Goal: Transaction & Acquisition: Subscribe to service/newsletter

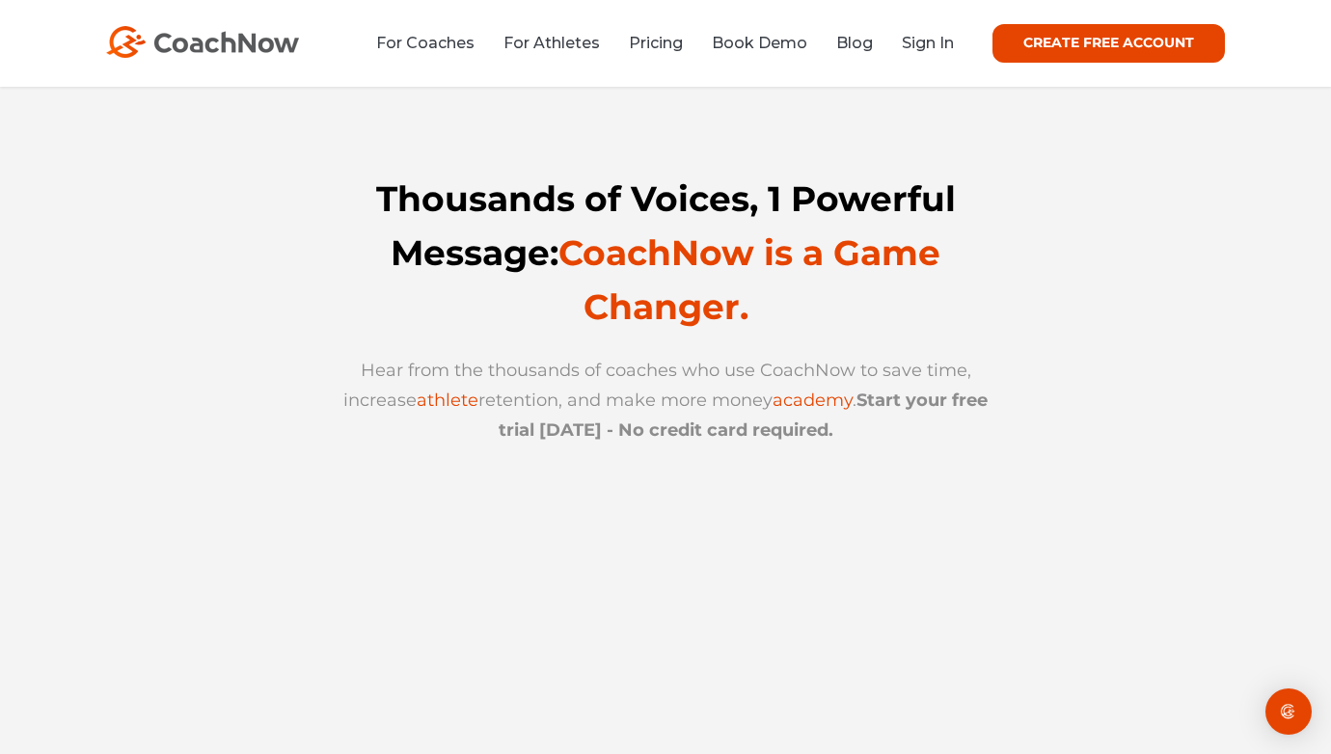
click at [238, 47] on img at bounding box center [202, 42] width 193 height 32
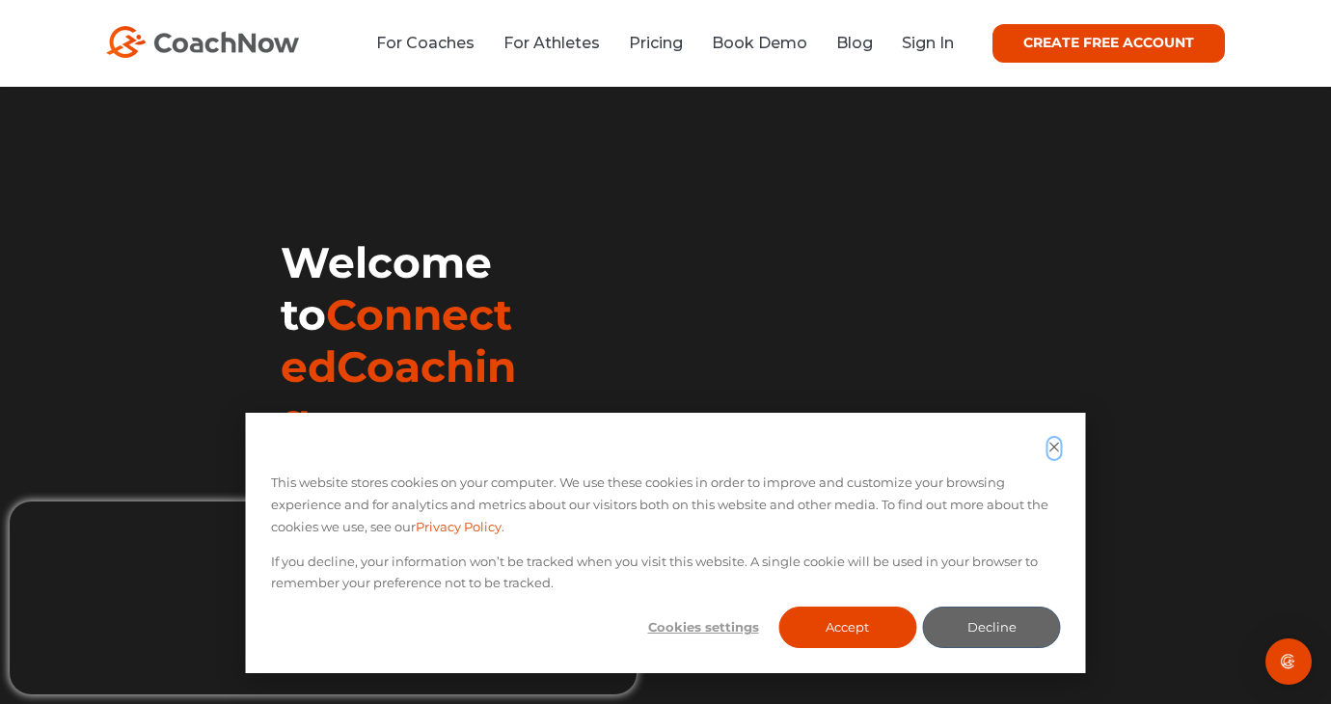
click at [1053, 443] on icon "Dismiss cookie banner" at bounding box center [1055, 447] width 13 height 13
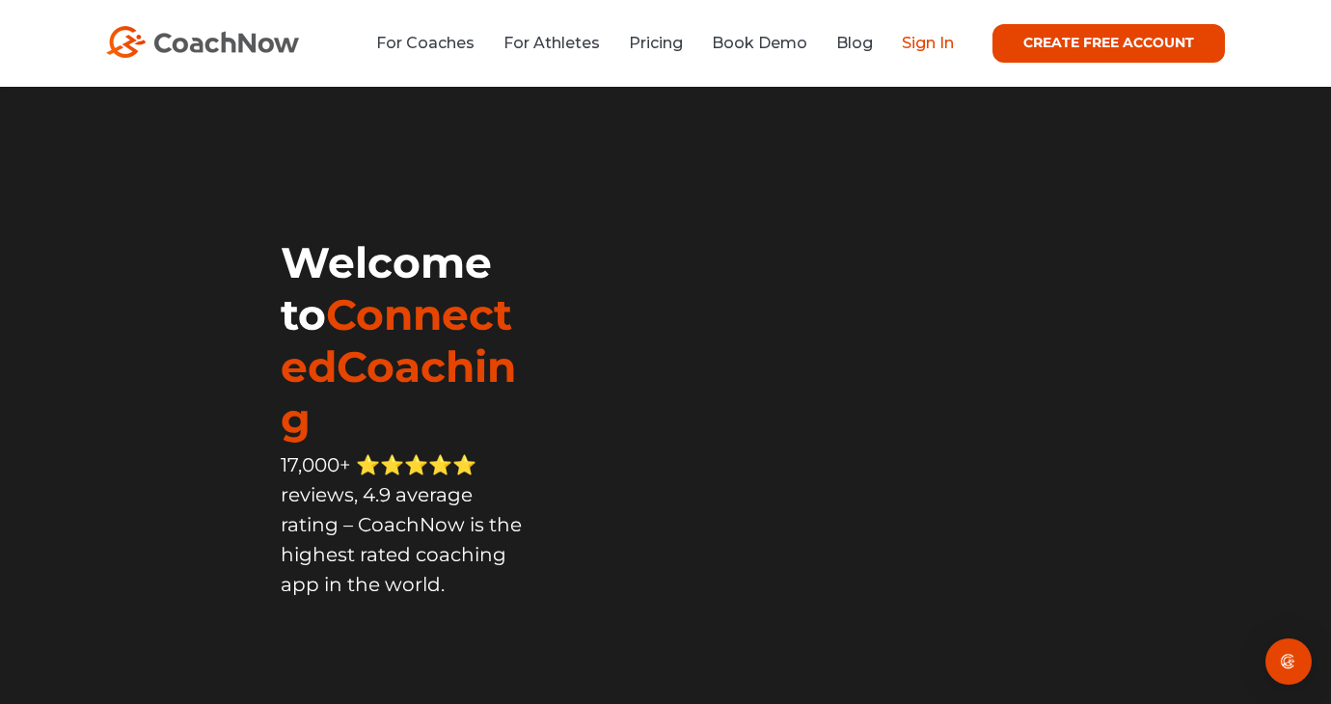
click at [939, 46] on link "Sign In" at bounding box center [928, 43] width 52 height 18
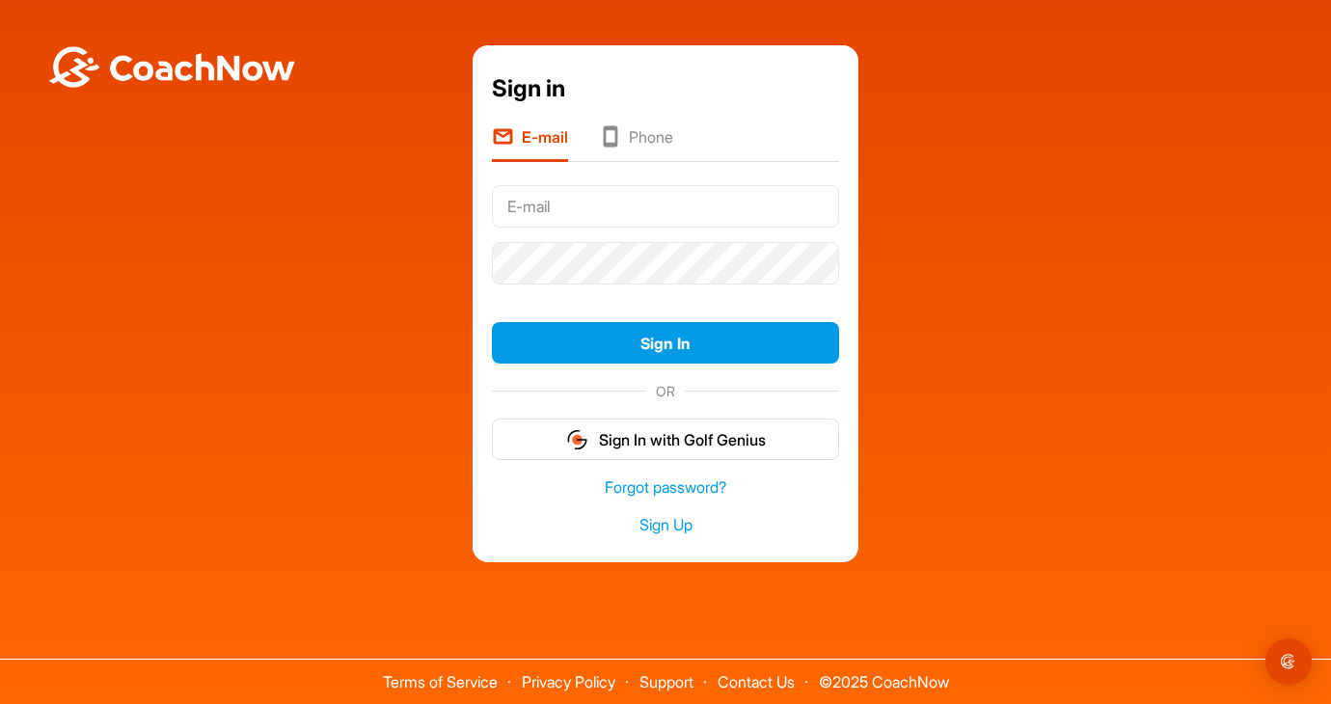
drag, startPoint x: 1021, startPoint y: 224, endPoint x: 754, endPoint y: 177, distance: 270.2
click at [1018, 225] on div "Sign in E-mail Phone Sign In OR Sign In with Golf Genius Forgot password? Sign …" at bounding box center [666, 303] width 1312 height 517
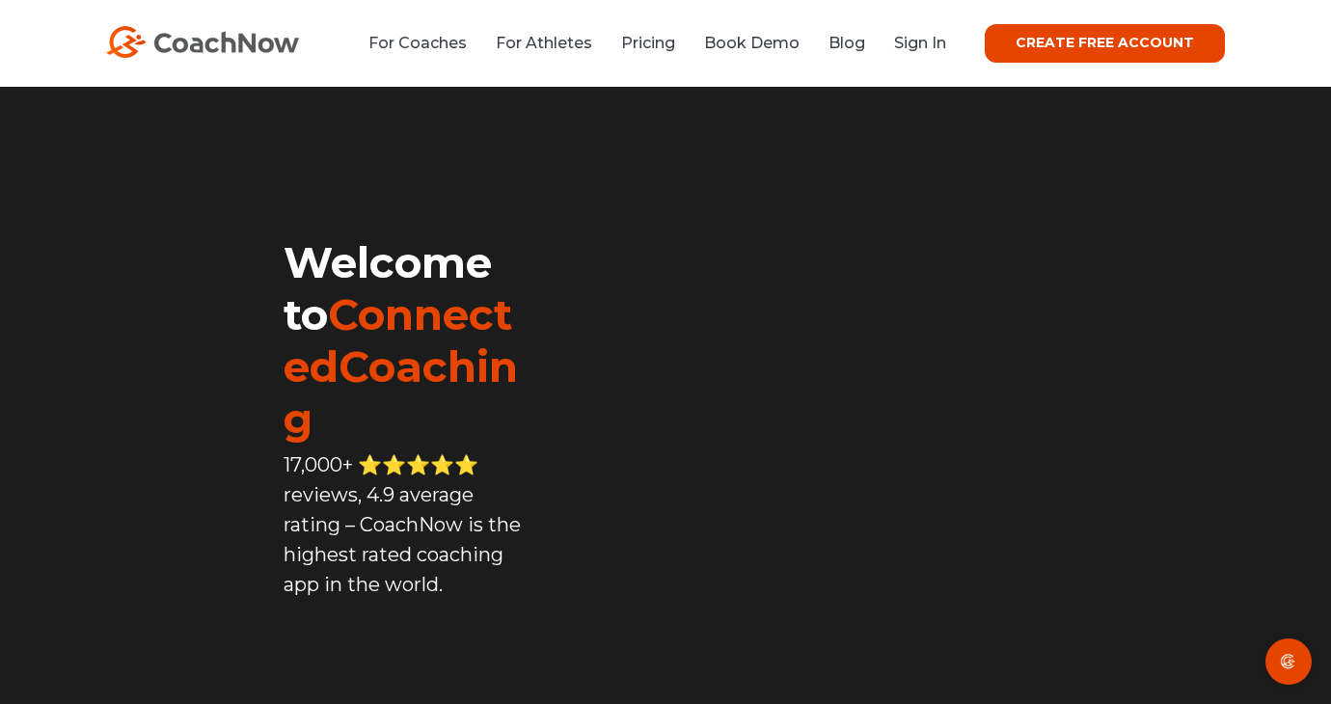
click at [1113, 43] on link "CREATE FREE ACCOUNT" at bounding box center [1105, 43] width 240 height 39
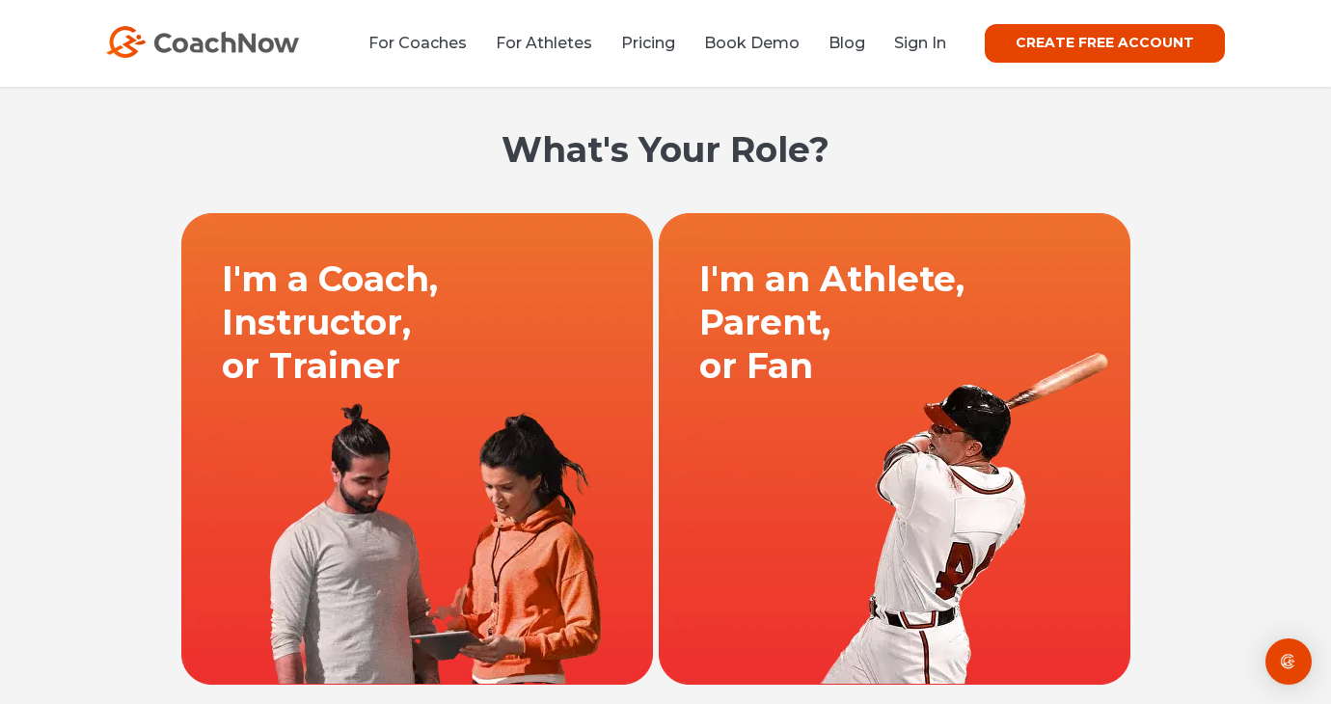
click at [1076, 42] on link "CREATE FREE ACCOUNT" at bounding box center [1105, 43] width 240 height 39
click at [1066, 43] on link "CREATE FREE ACCOUNT" at bounding box center [1105, 43] width 240 height 39
click at [1066, 42] on link "CREATE FREE ACCOUNT" at bounding box center [1105, 43] width 240 height 39
click at [1295, 675] on div "Open Intercom Messenger" at bounding box center [1289, 662] width 51 height 51
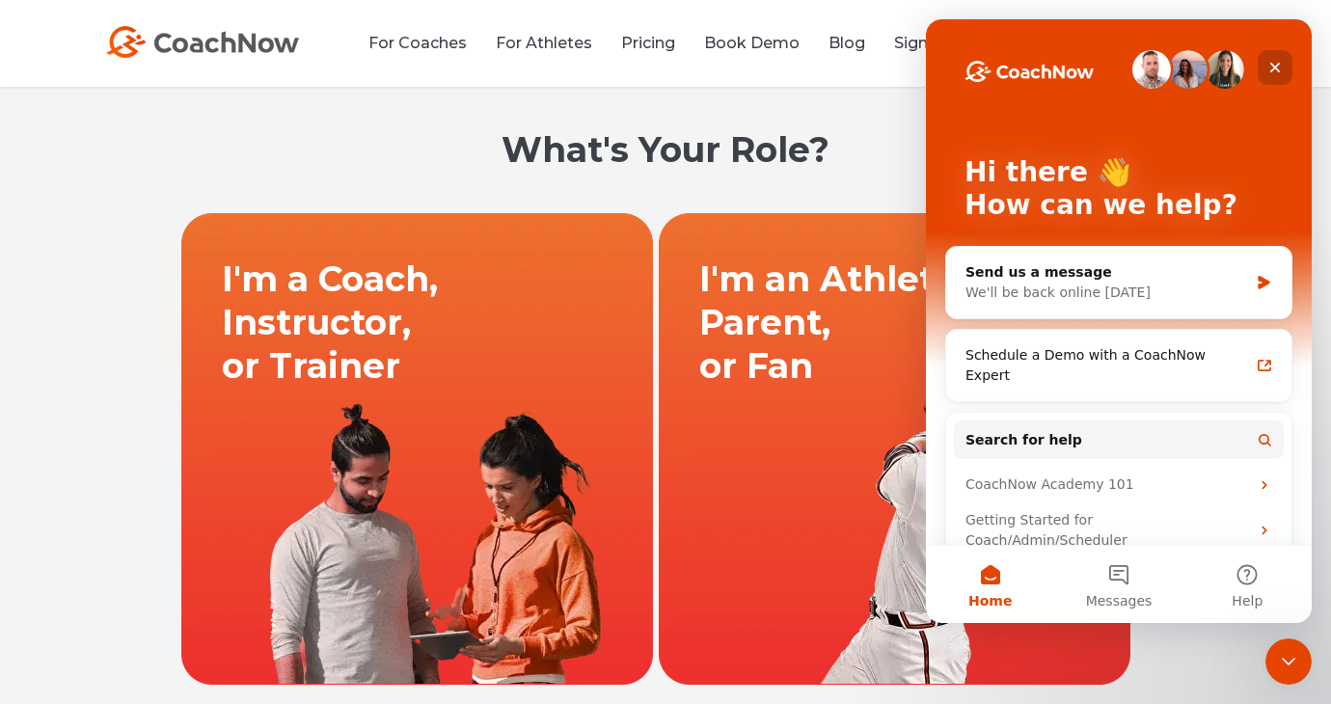
click at [1278, 66] on icon "Close" at bounding box center [1274, 67] width 15 height 15
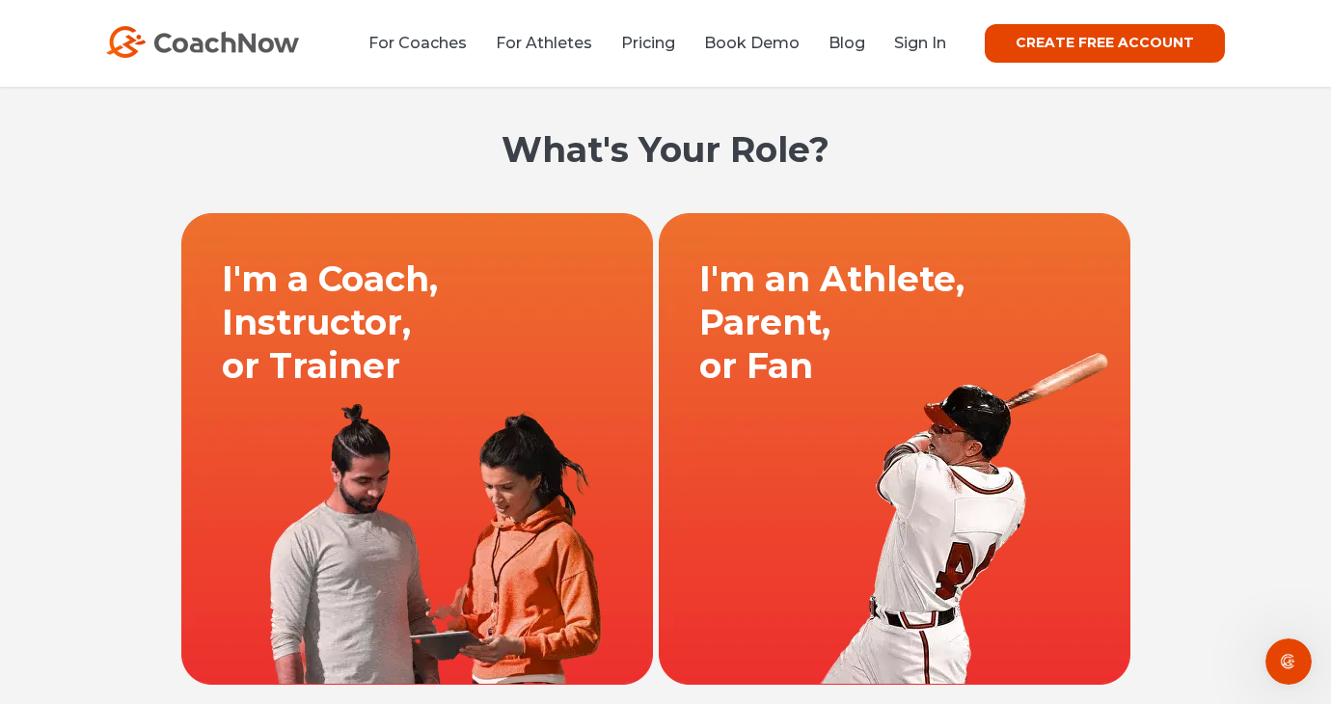
click at [1109, 41] on link "CREATE FREE ACCOUNT" at bounding box center [1105, 43] width 240 height 39
click at [1134, 49] on link "CREATE FREE ACCOUNT" at bounding box center [1105, 43] width 240 height 39
click at [918, 47] on link "Sign In" at bounding box center [920, 43] width 52 height 18
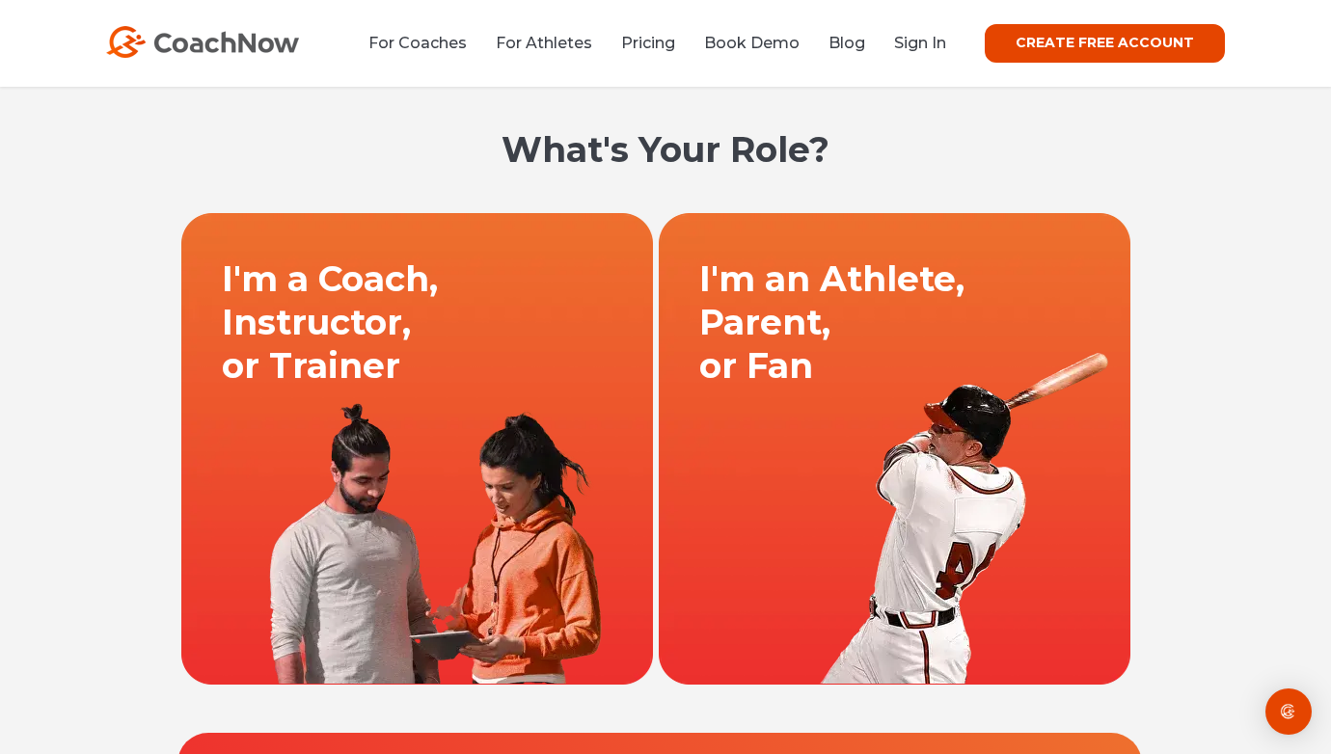
click at [1126, 45] on link "CREATE FREE ACCOUNT" at bounding box center [1105, 43] width 240 height 39
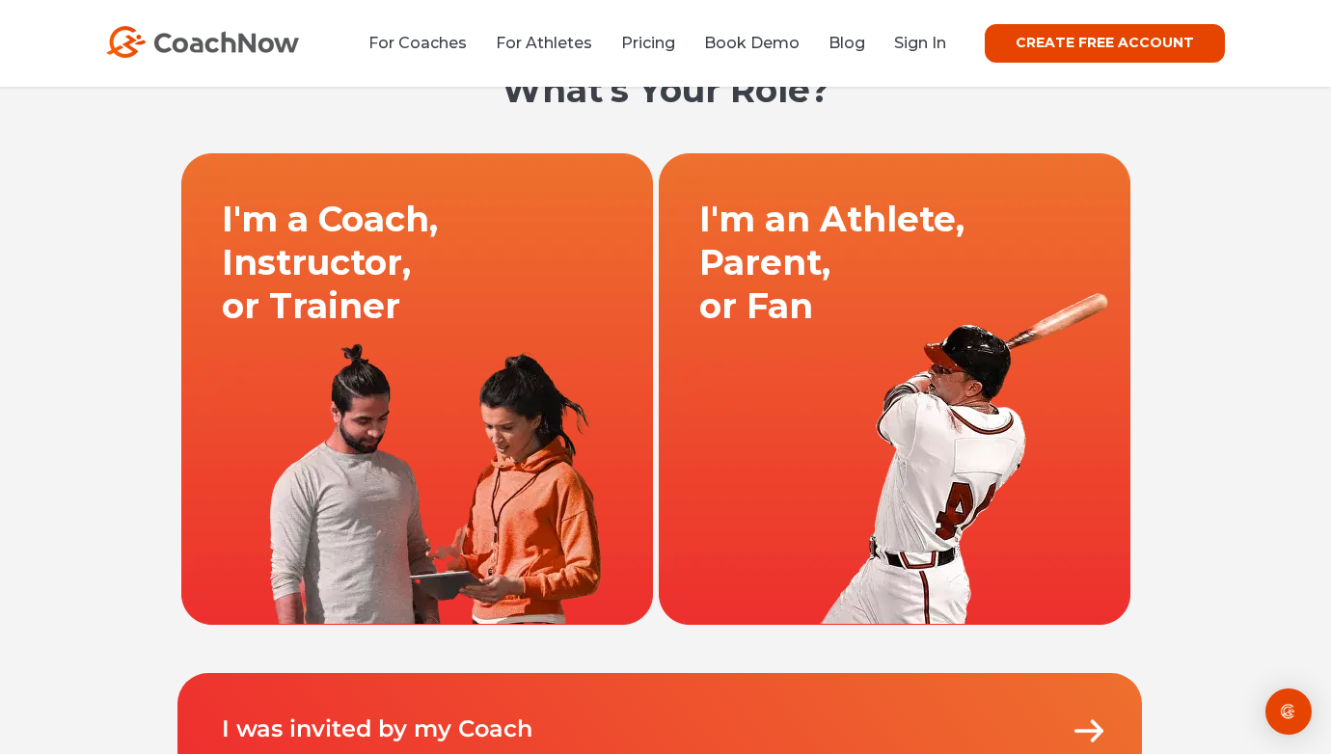
scroll to position [77, 0]
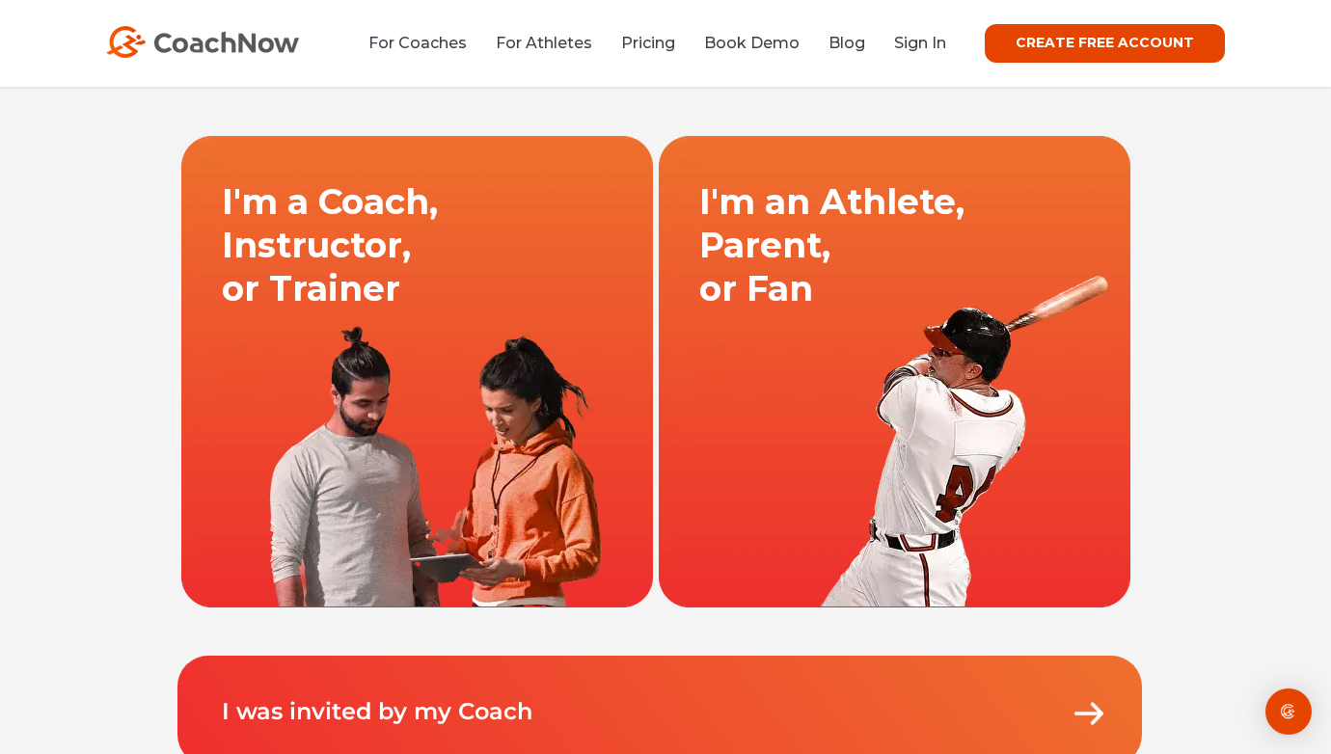
click at [533, 394] on link at bounding box center [416, 371] width 477 height 473
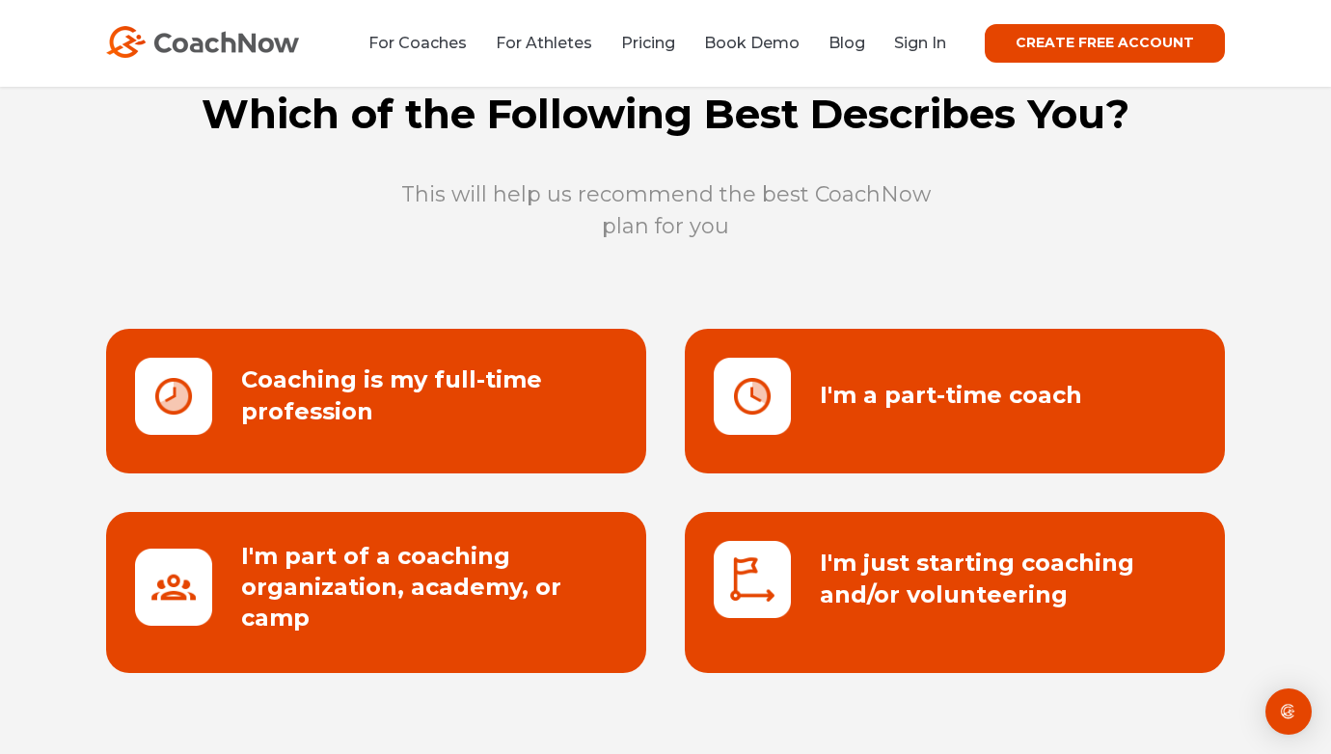
scroll to position [80, 0]
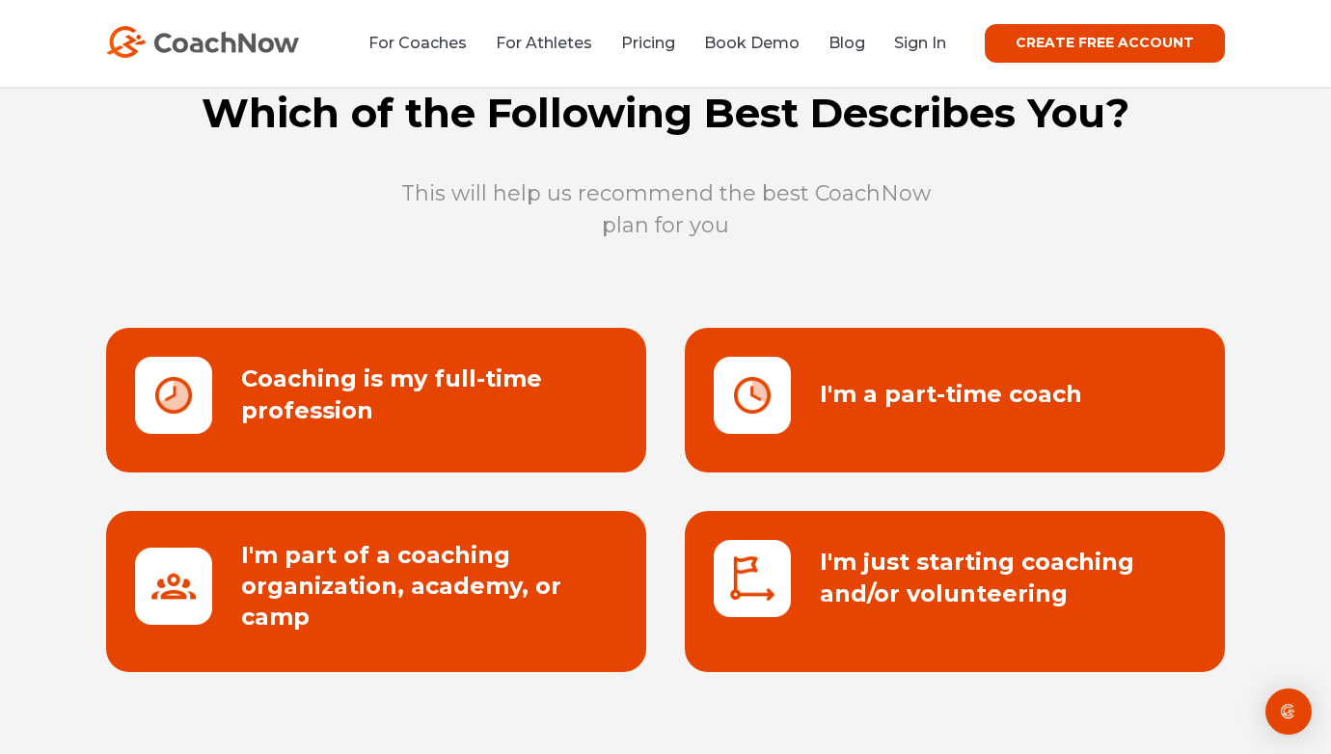
click at [367, 438] on link at bounding box center [376, 400] width 540 height 145
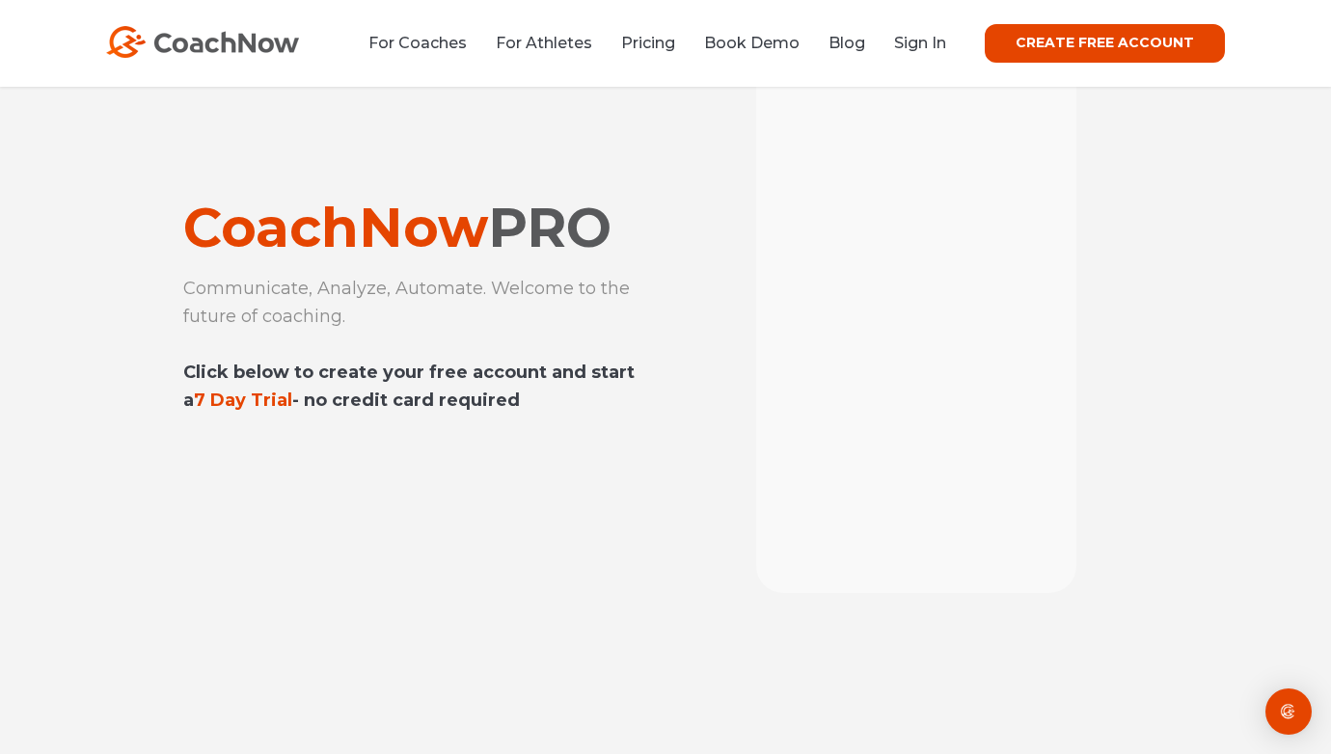
scroll to position [147, 0]
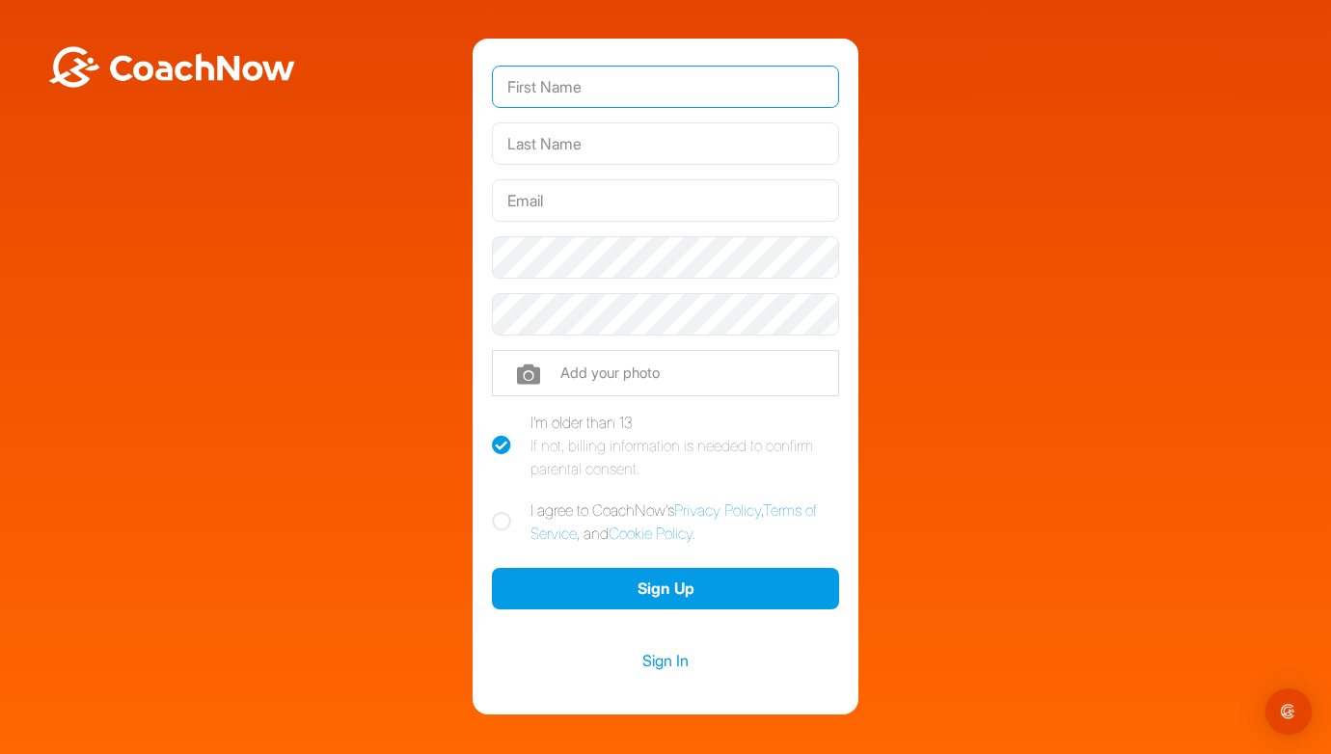
click at [546, 101] on input "text" at bounding box center [665, 87] width 347 height 42
type input "[EMAIL_ADDRESS]"
drag, startPoint x: 601, startPoint y: 90, endPoint x: 396, endPoint y: 92, distance: 204.5
click at [396, 89] on div "[EMAIL_ADDRESS] Phone +1 Phone Number (so your coach can contact you) Add your …" at bounding box center [666, 377] width 1312 height 676
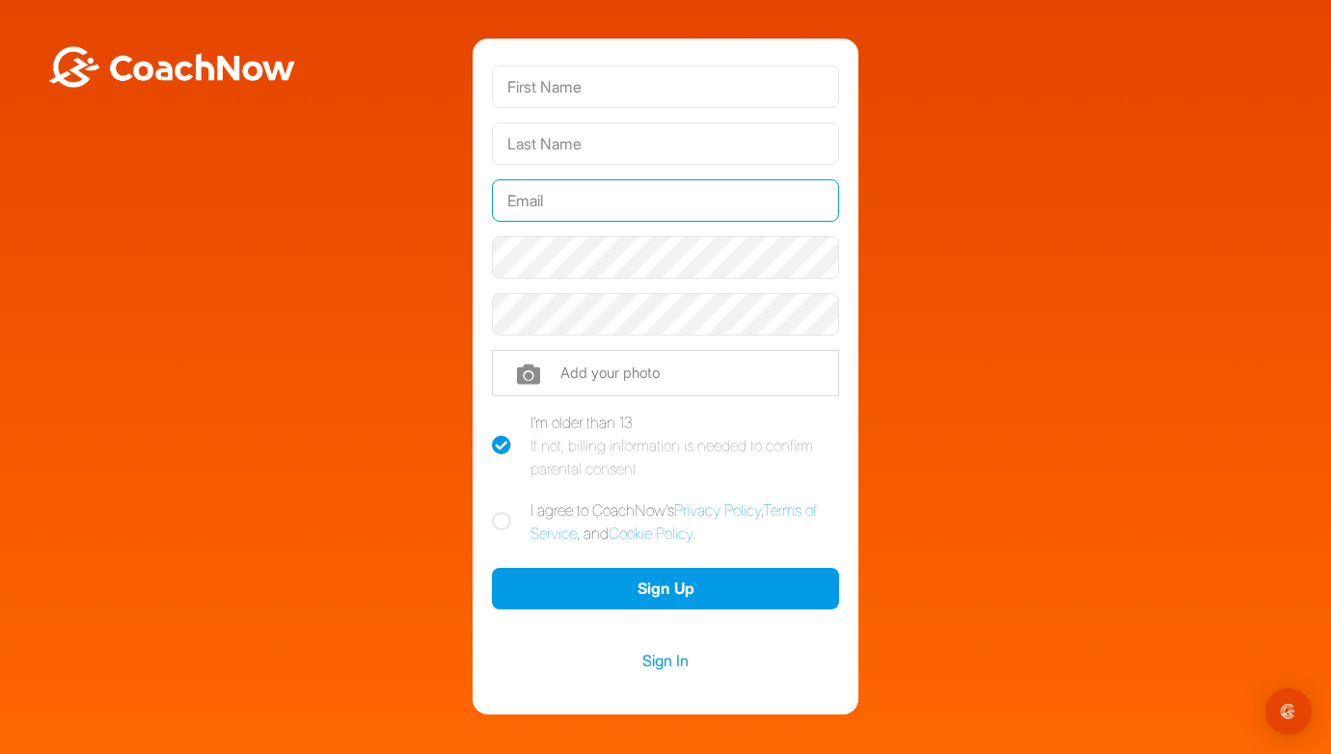
click at [518, 202] on input "text" at bounding box center [665, 200] width 347 height 42
paste input "[EMAIL_ADDRESS]"
type input "[EMAIL_ADDRESS]"
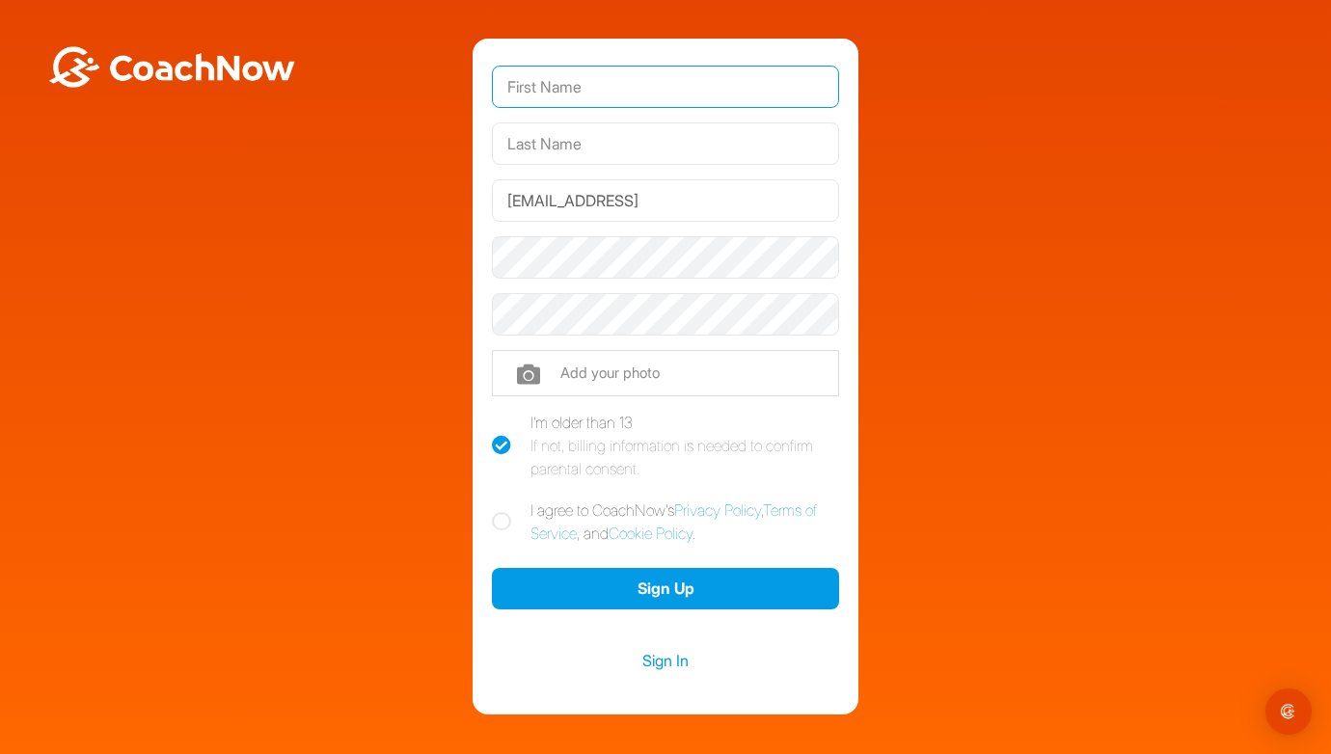
click at [624, 86] on input "text" at bounding box center [665, 87] width 347 height 42
type input "dru"
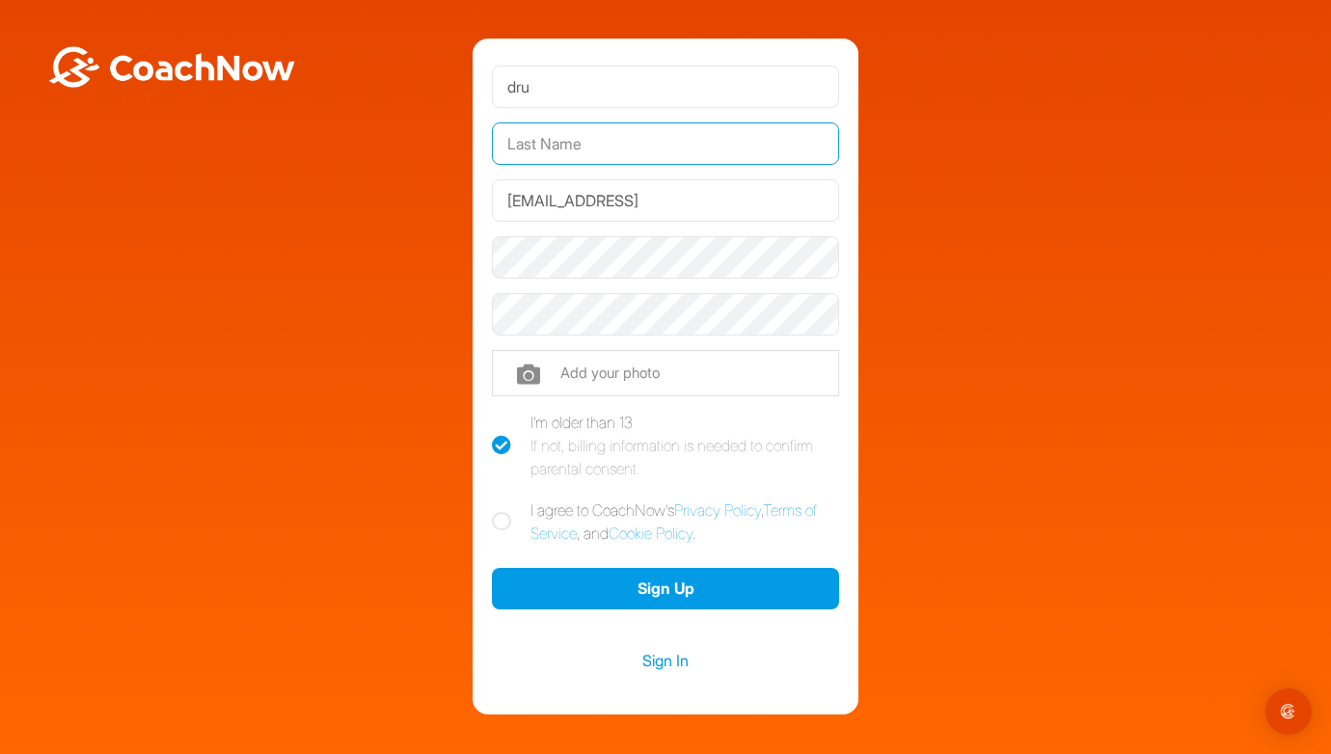
click at [646, 146] on input "text" at bounding box center [665, 144] width 347 height 42
type input "[PERSON_NAME]"
click at [504, 522] on icon at bounding box center [501, 521] width 19 height 19
click at [504, 511] on input "I agree to CoachNow's Privacy Policy , Terms of Service , and Cookie Policy ." at bounding box center [498, 505] width 13 height 13
checkbox input "true"
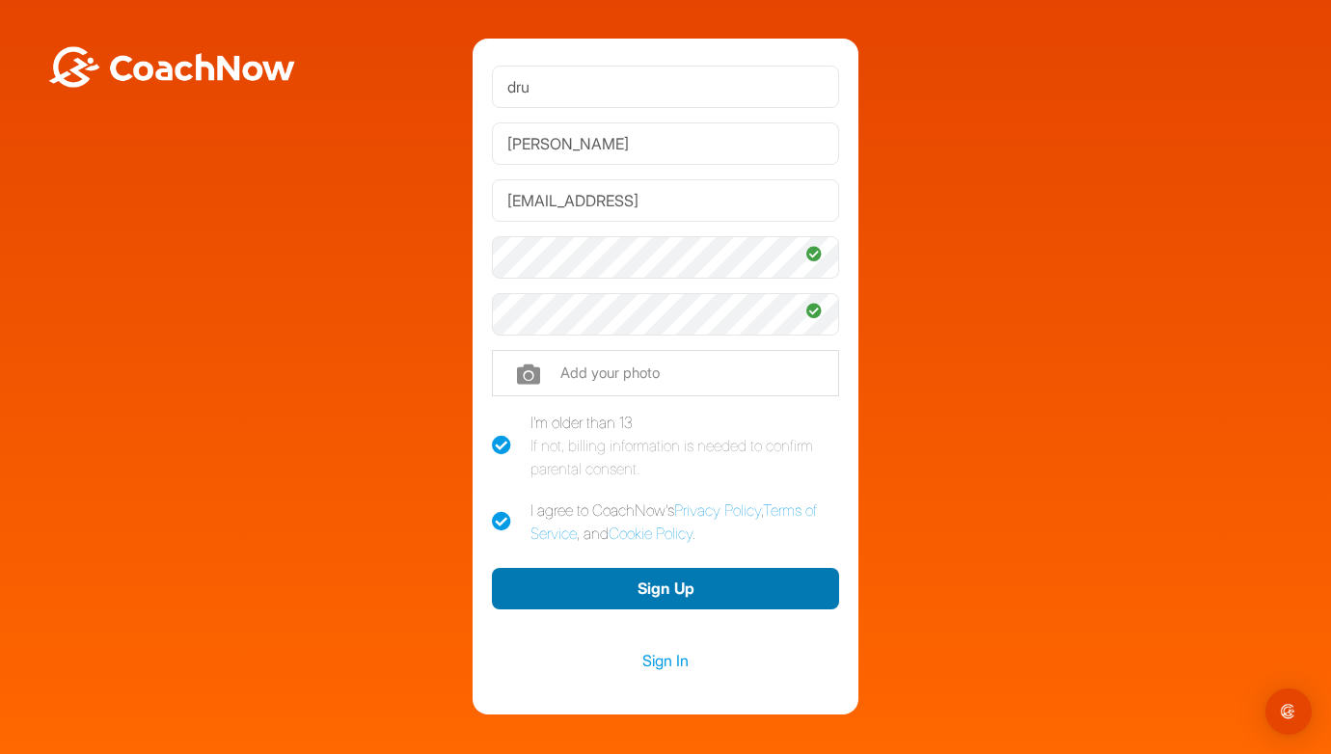
click at [629, 585] on button "Sign Up" at bounding box center [665, 588] width 347 height 41
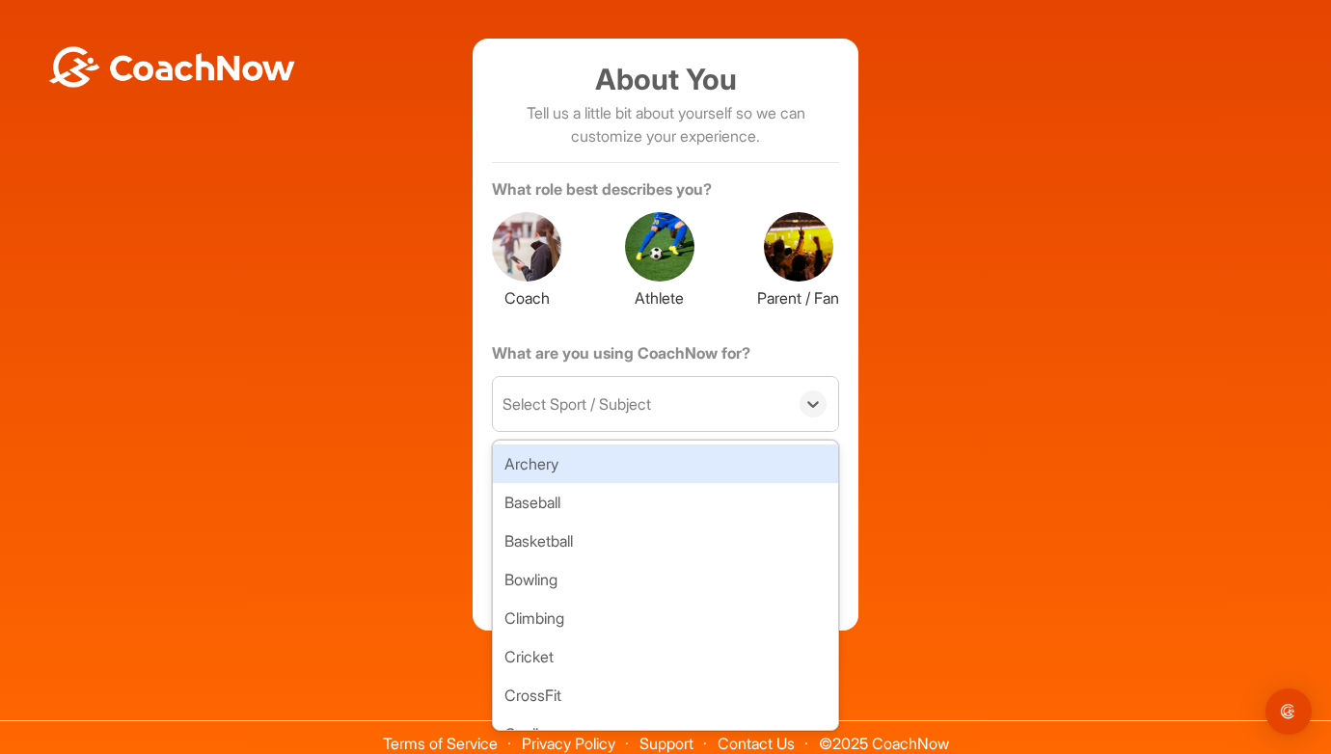
click at [650, 408] on div "Select Sport / Subject" at bounding box center [577, 404] width 149 height 23
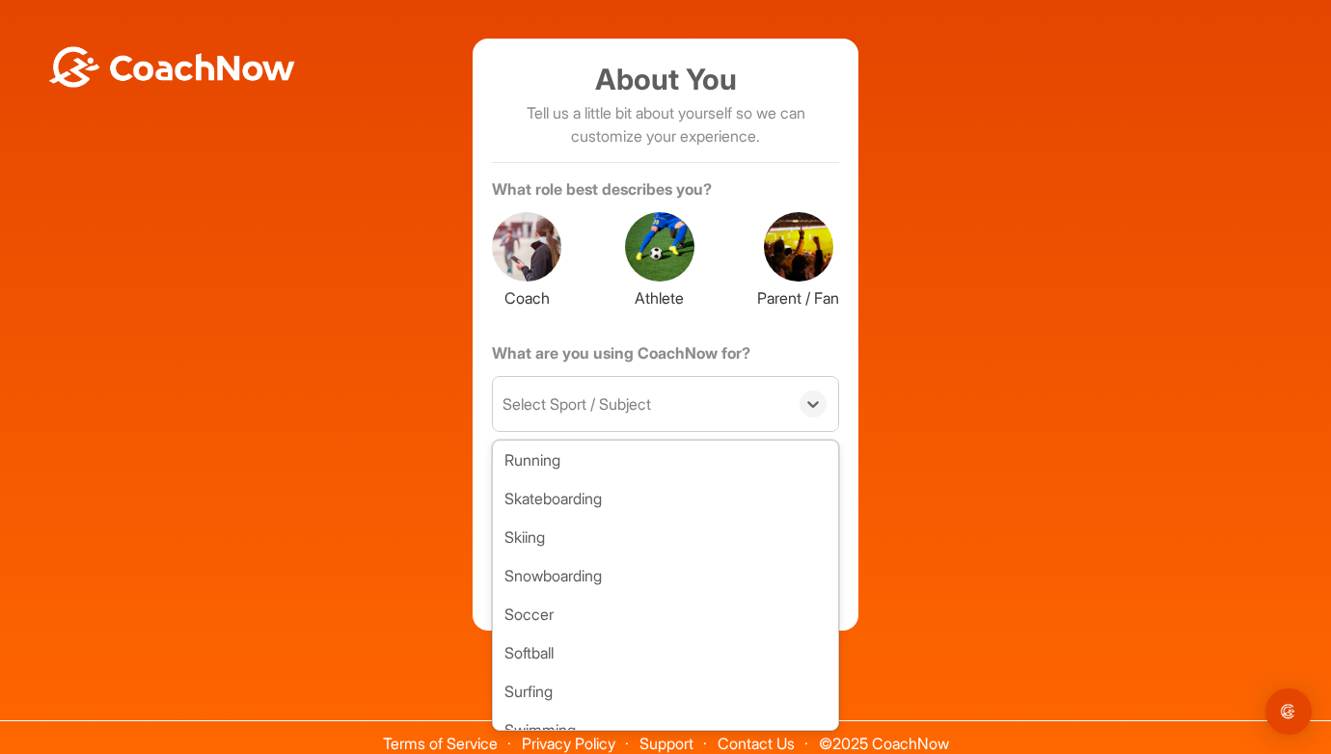
scroll to position [894, 0]
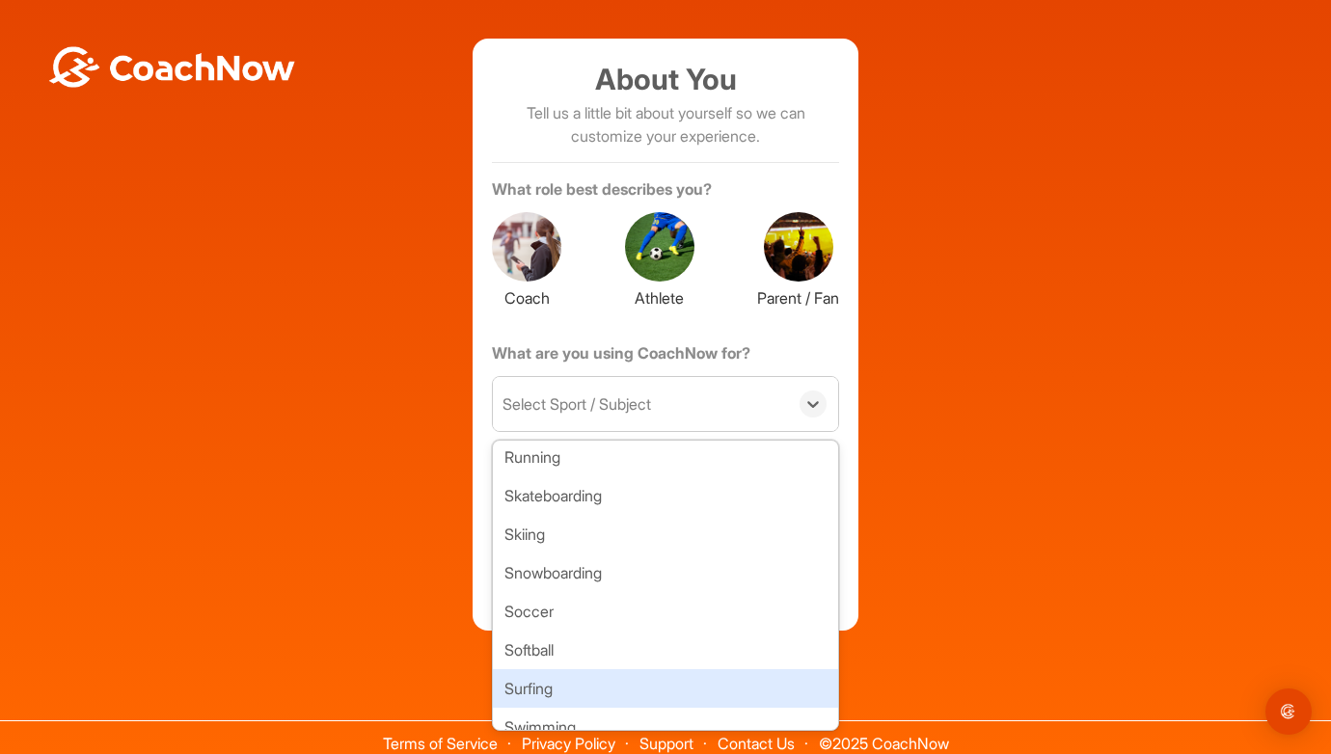
click at [530, 685] on div "Surfing" at bounding box center [665, 688] width 345 height 39
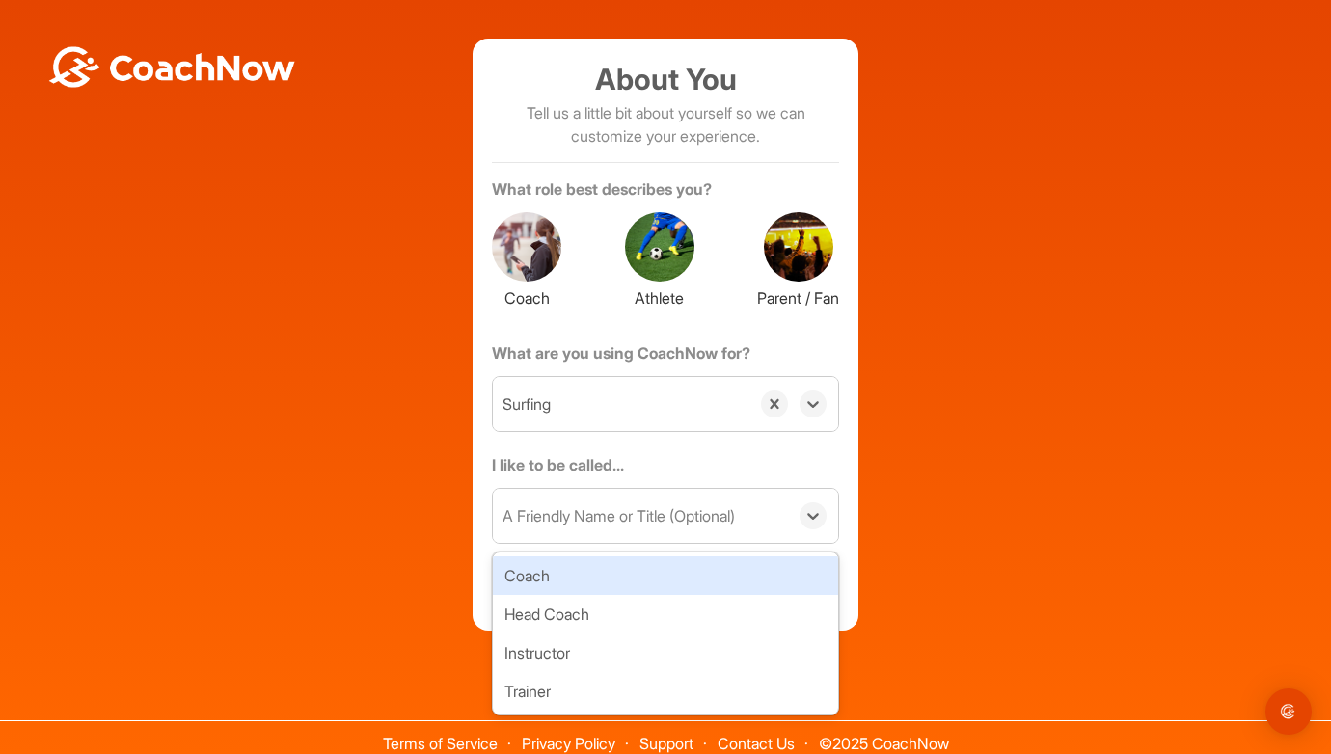
click at [624, 513] on div "A Friendly Name or Title (Optional)" at bounding box center [619, 515] width 232 height 23
click at [555, 581] on div "Coach" at bounding box center [665, 576] width 345 height 39
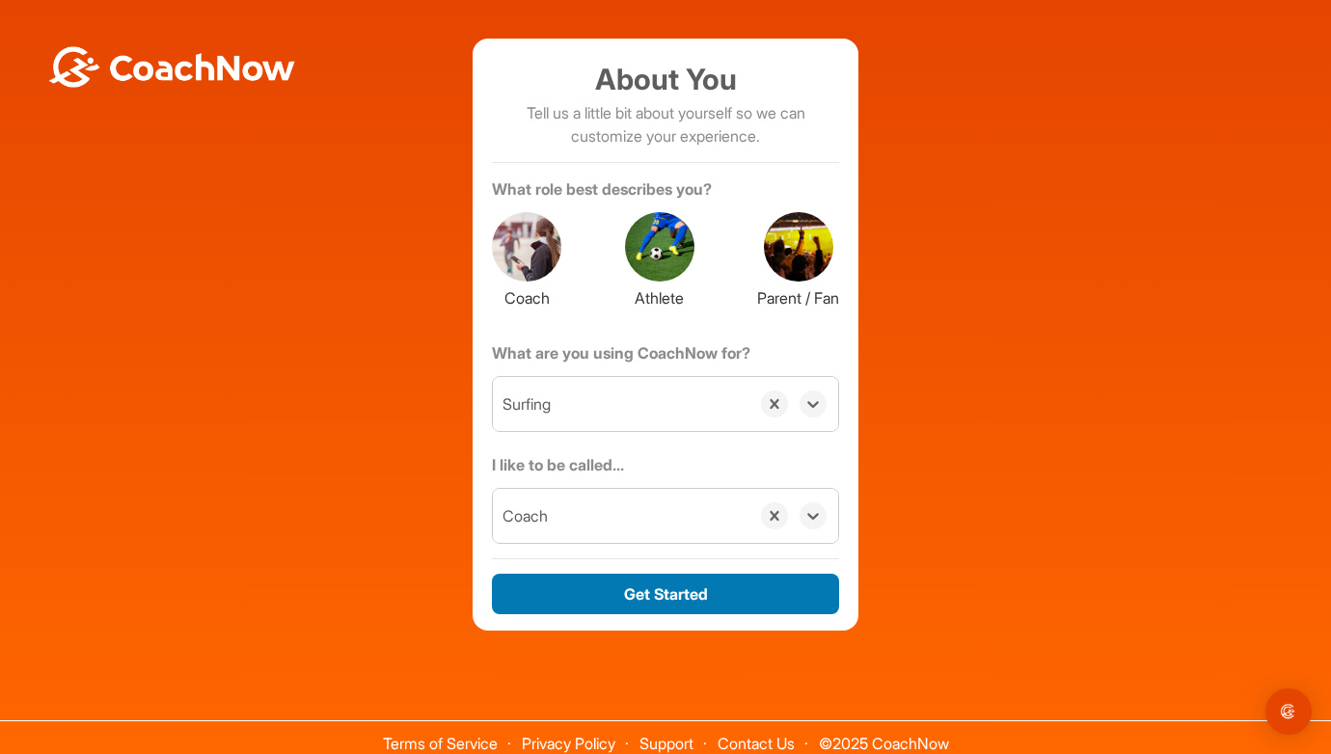
click at [723, 602] on button "Get Started" at bounding box center [665, 594] width 347 height 41
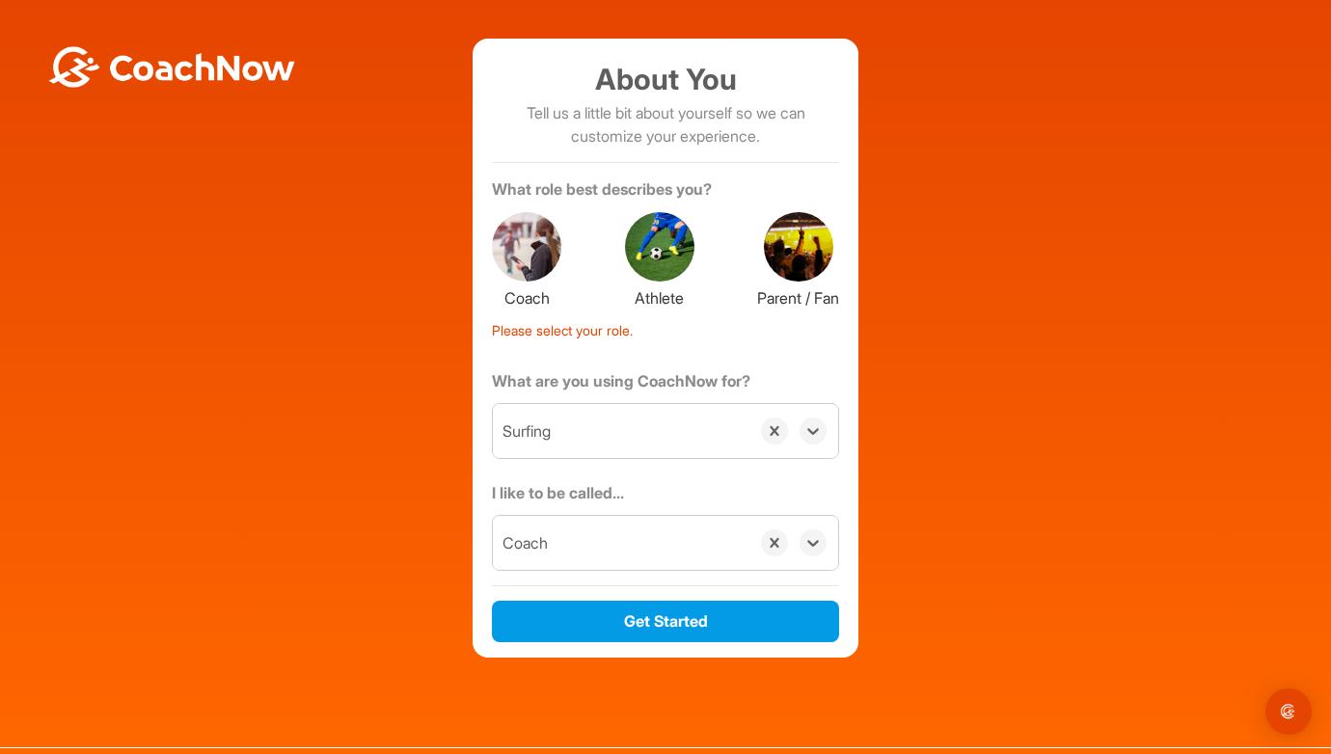
click at [523, 259] on div at bounding box center [526, 246] width 69 height 69
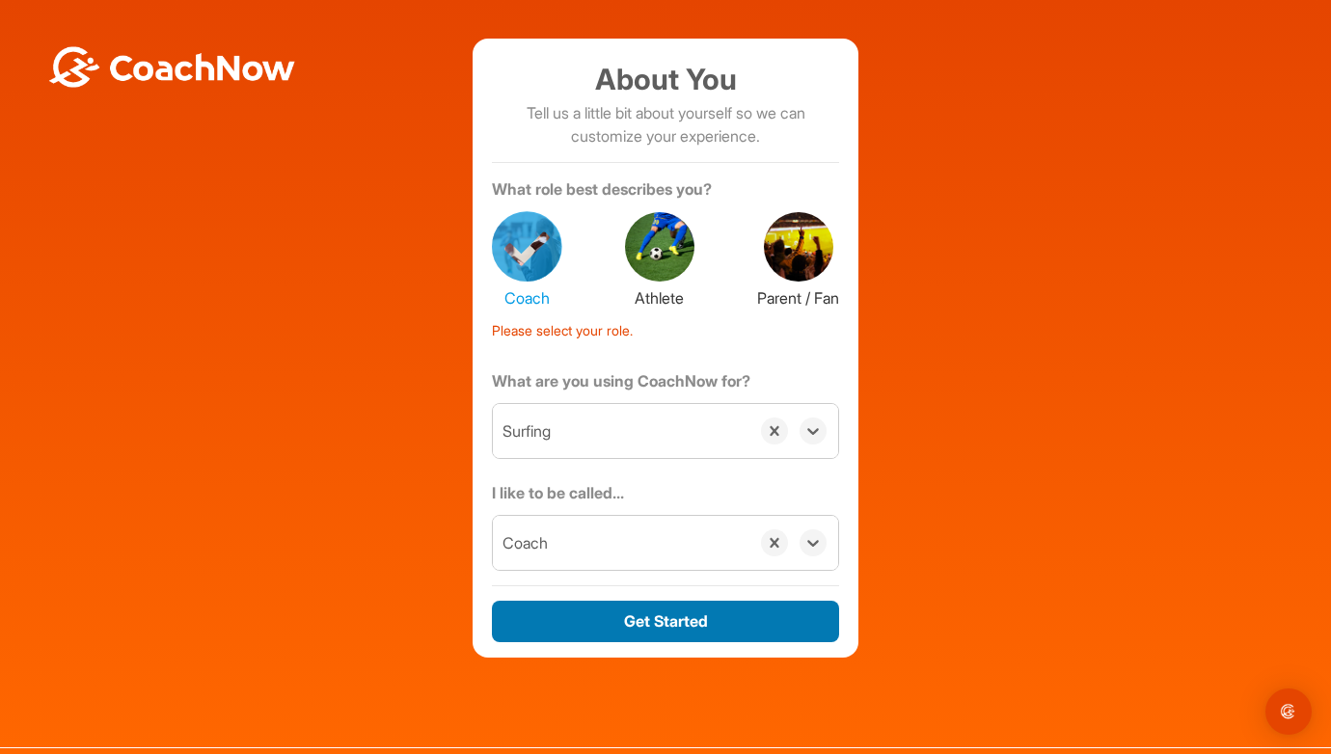
click at [569, 625] on button "Get Started" at bounding box center [665, 621] width 347 height 41
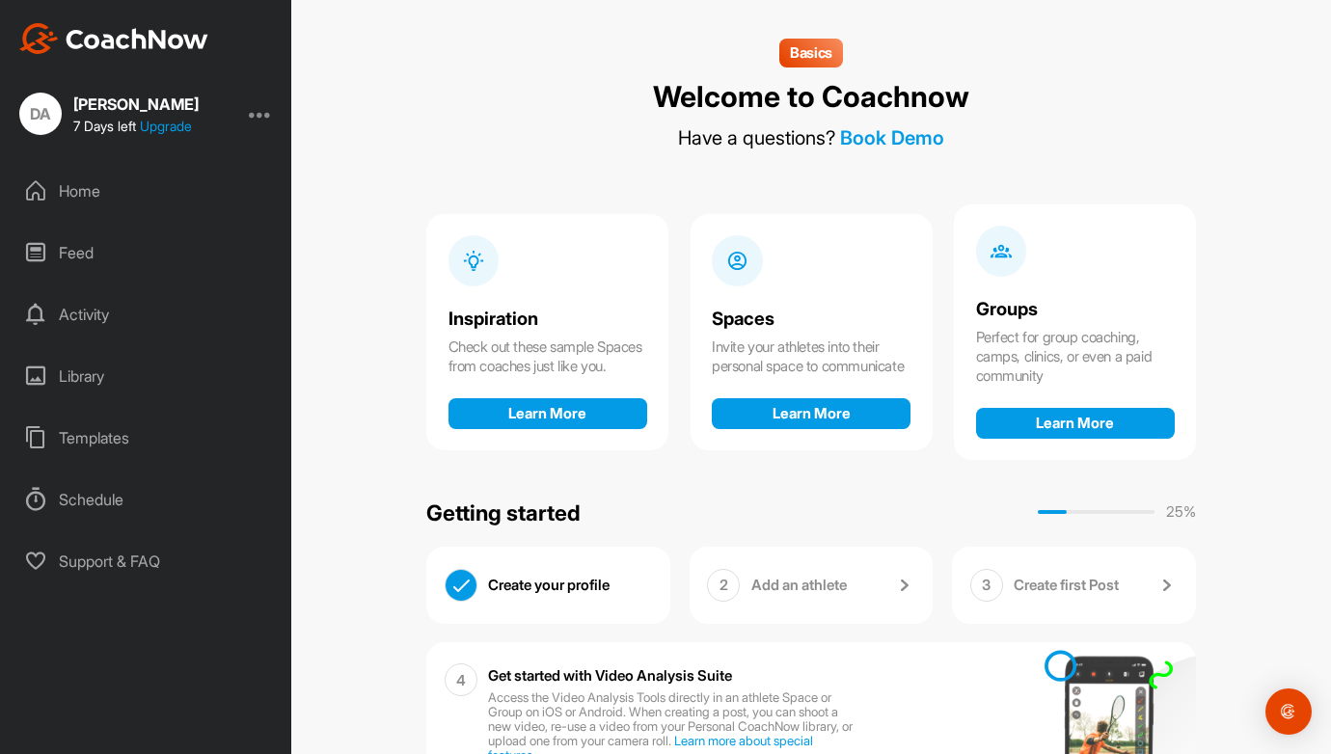
click at [75, 374] on div "Library" at bounding box center [147, 376] width 272 height 48
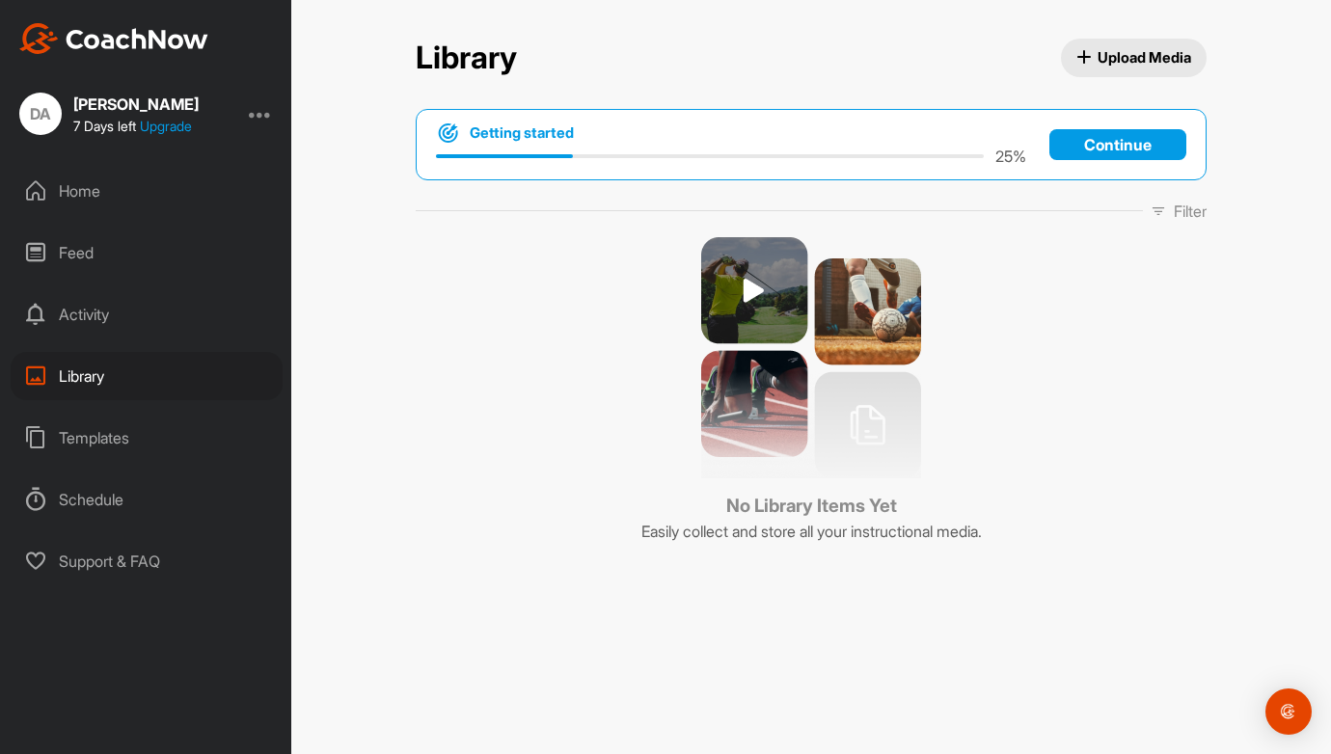
click at [1147, 57] on span "Upload Media" at bounding box center [1134, 57] width 116 height 20
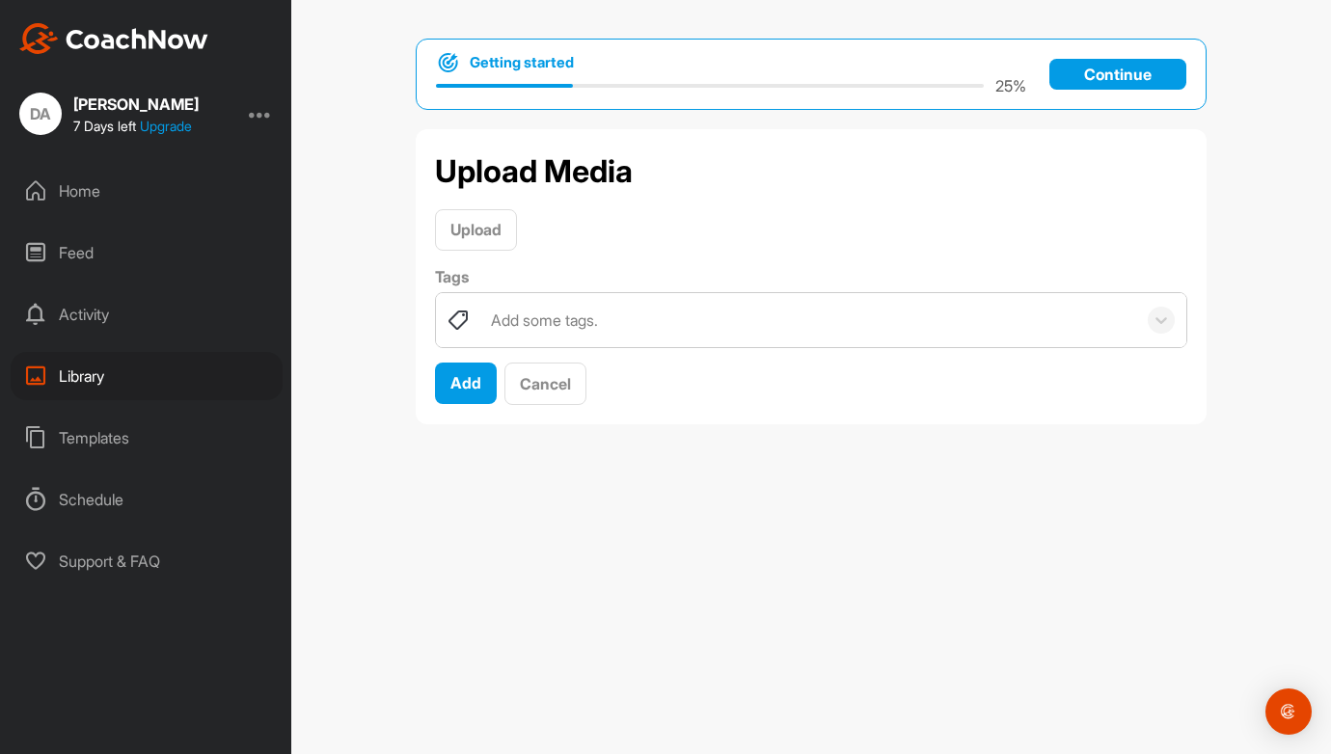
click at [84, 318] on div "Activity" at bounding box center [147, 314] width 272 height 48
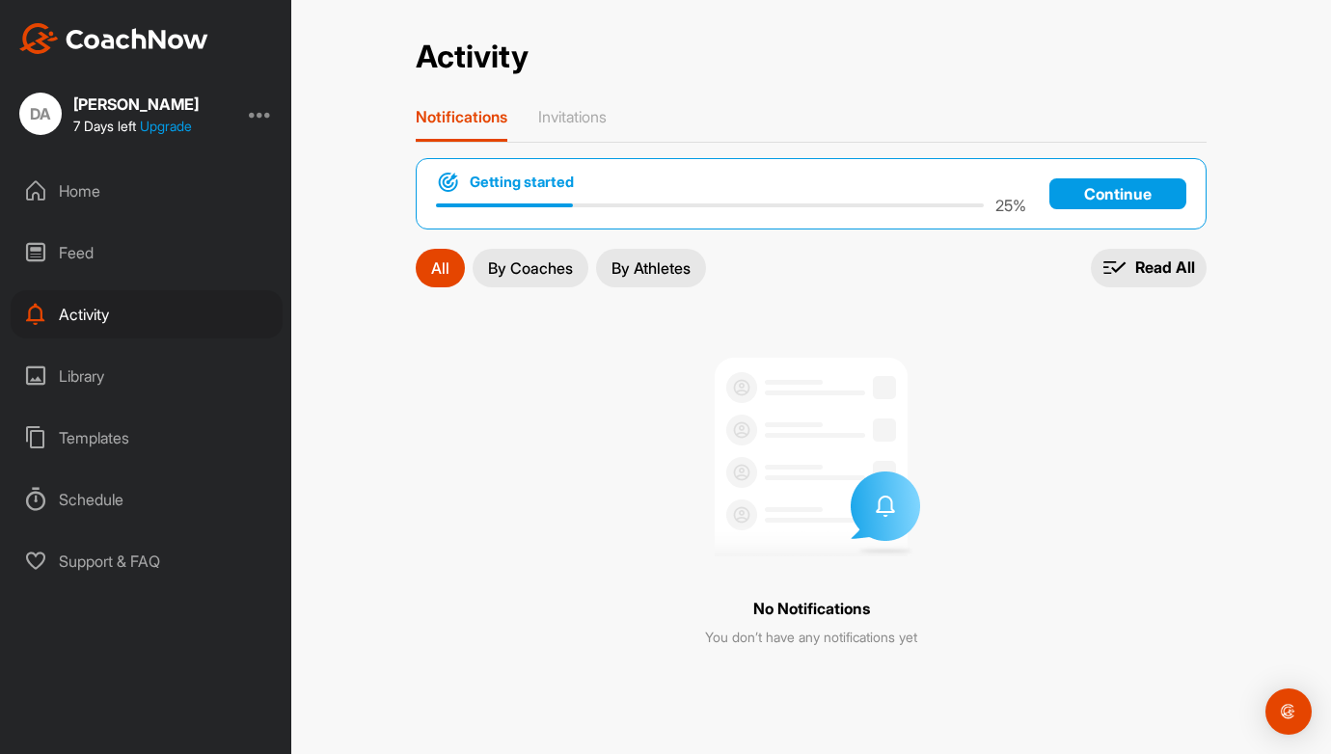
click at [78, 376] on div "Library" at bounding box center [147, 376] width 272 height 48
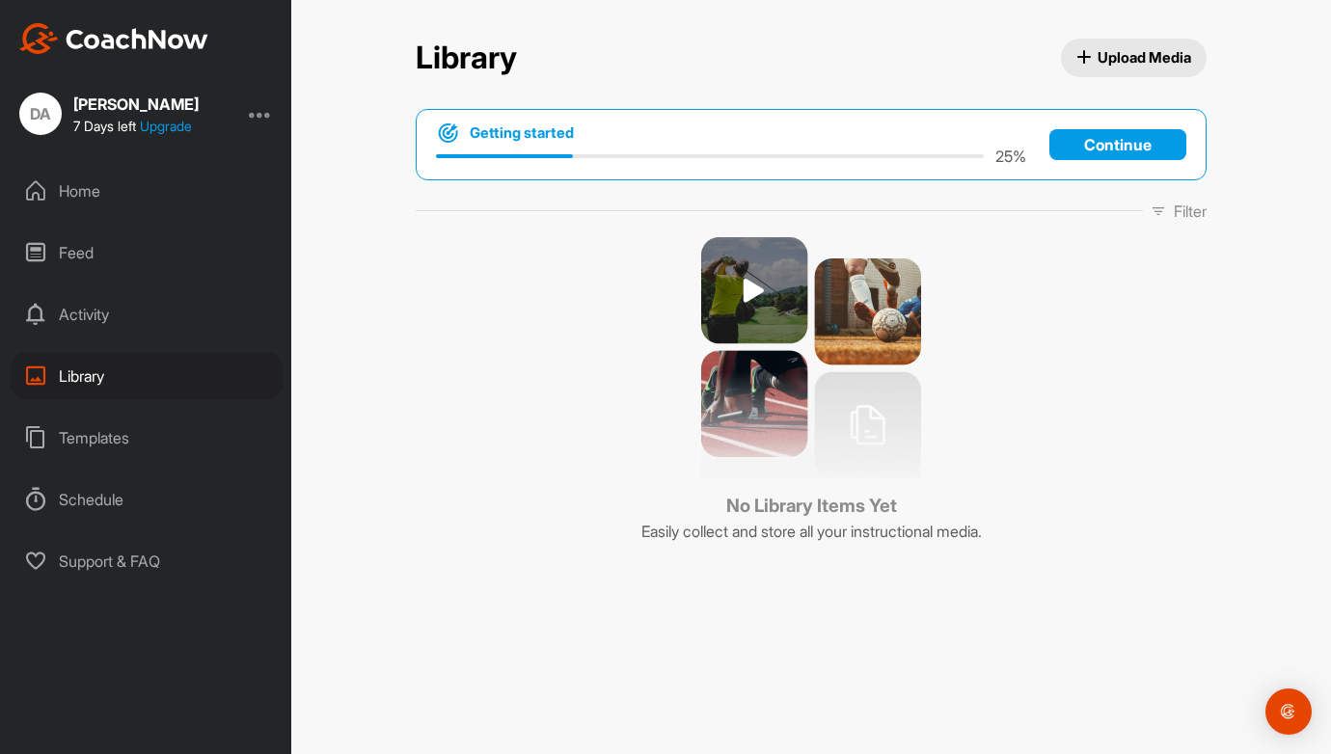
click at [1158, 54] on span "Upload Media" at bounding box center [1134, 57] width 116 height 20
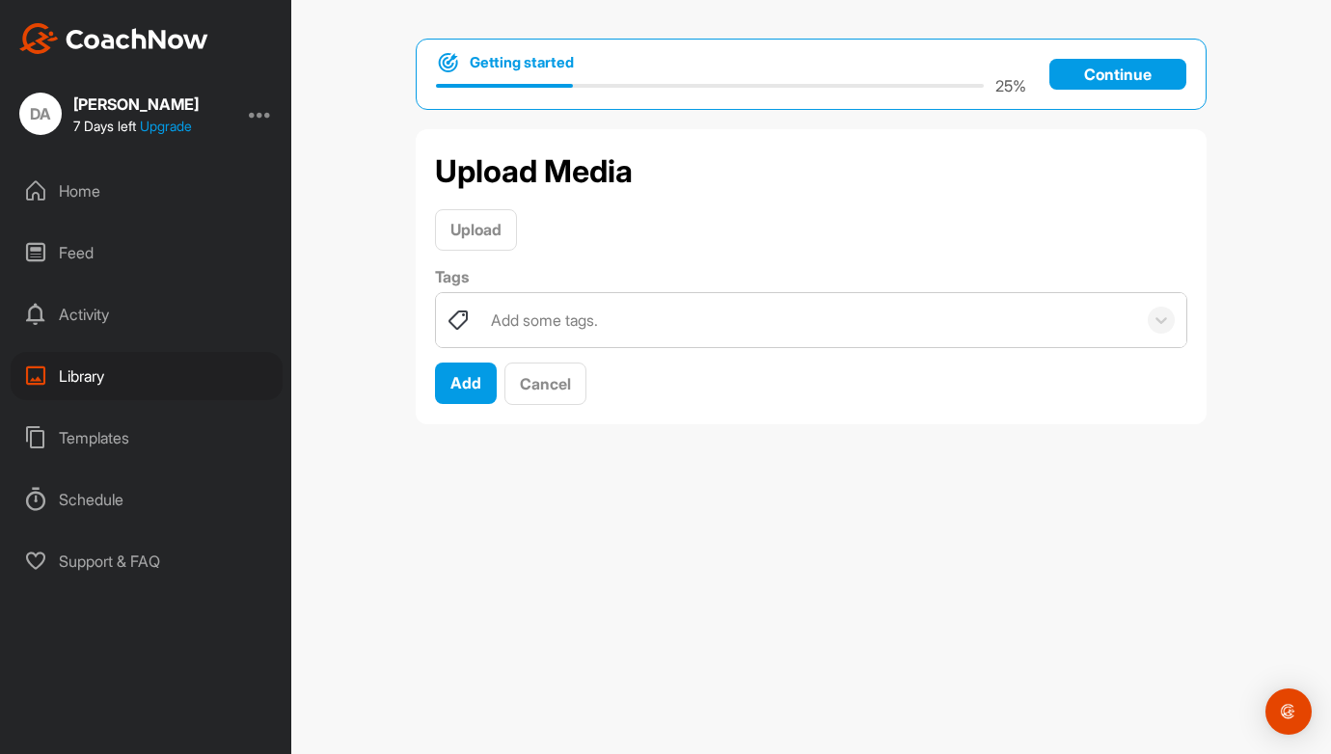
click at [1096, 71] on p "Continue" at bounding box center [1117, 74] width 137 height 31
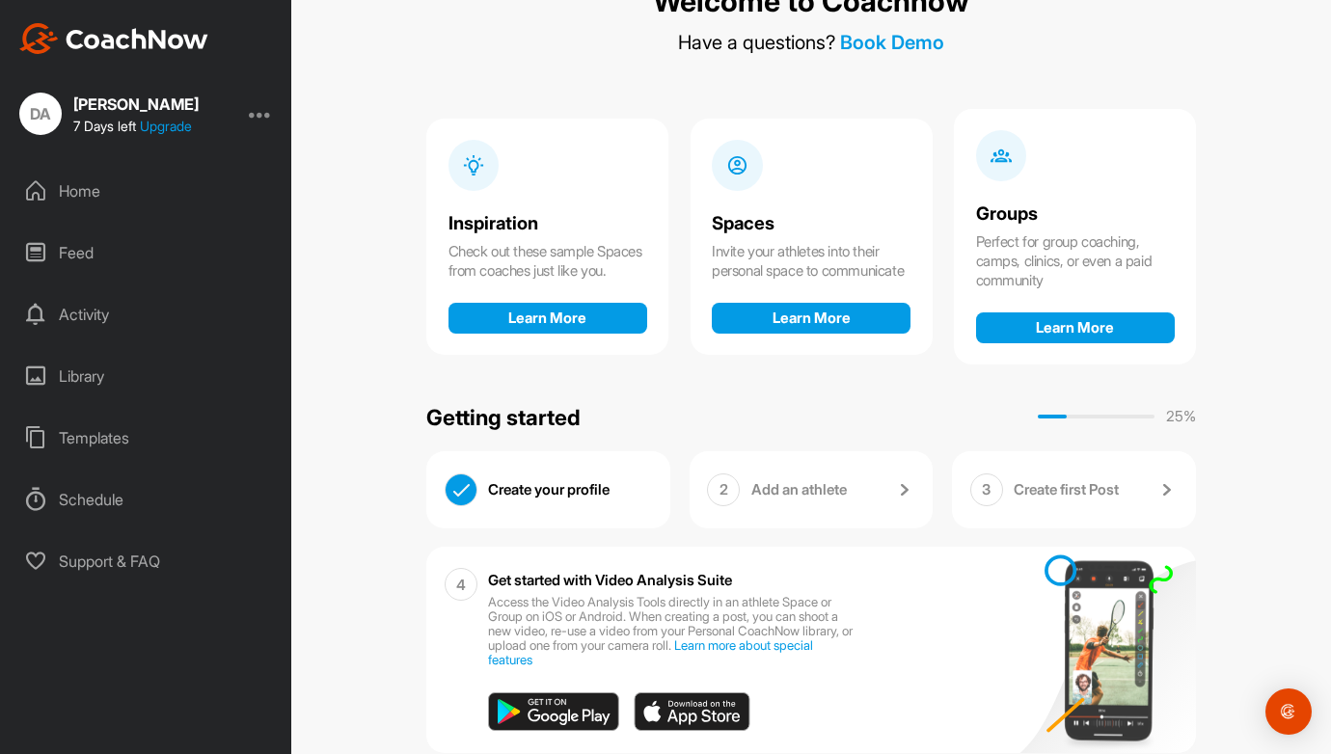
scroll to position [139, 0]
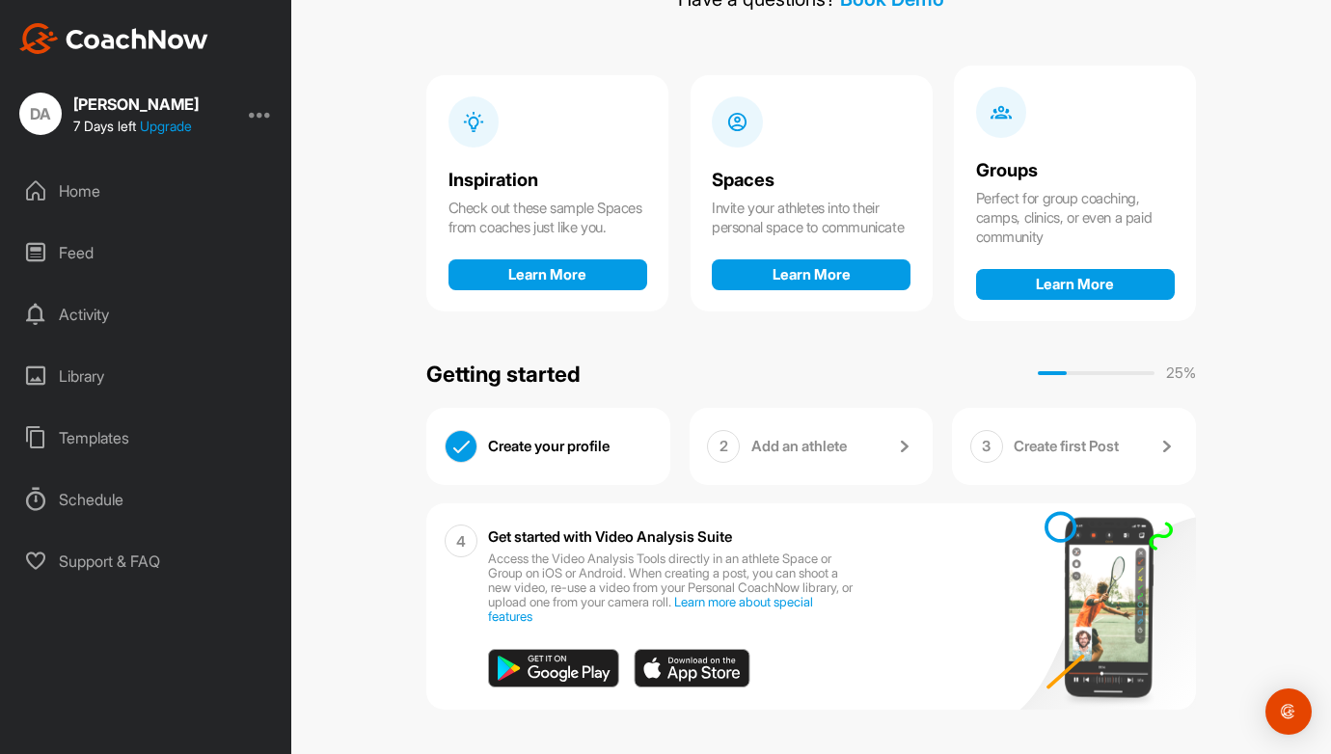
click at [78, 374] on div "Library" at bounding box center [147, 376] width 272 height 48
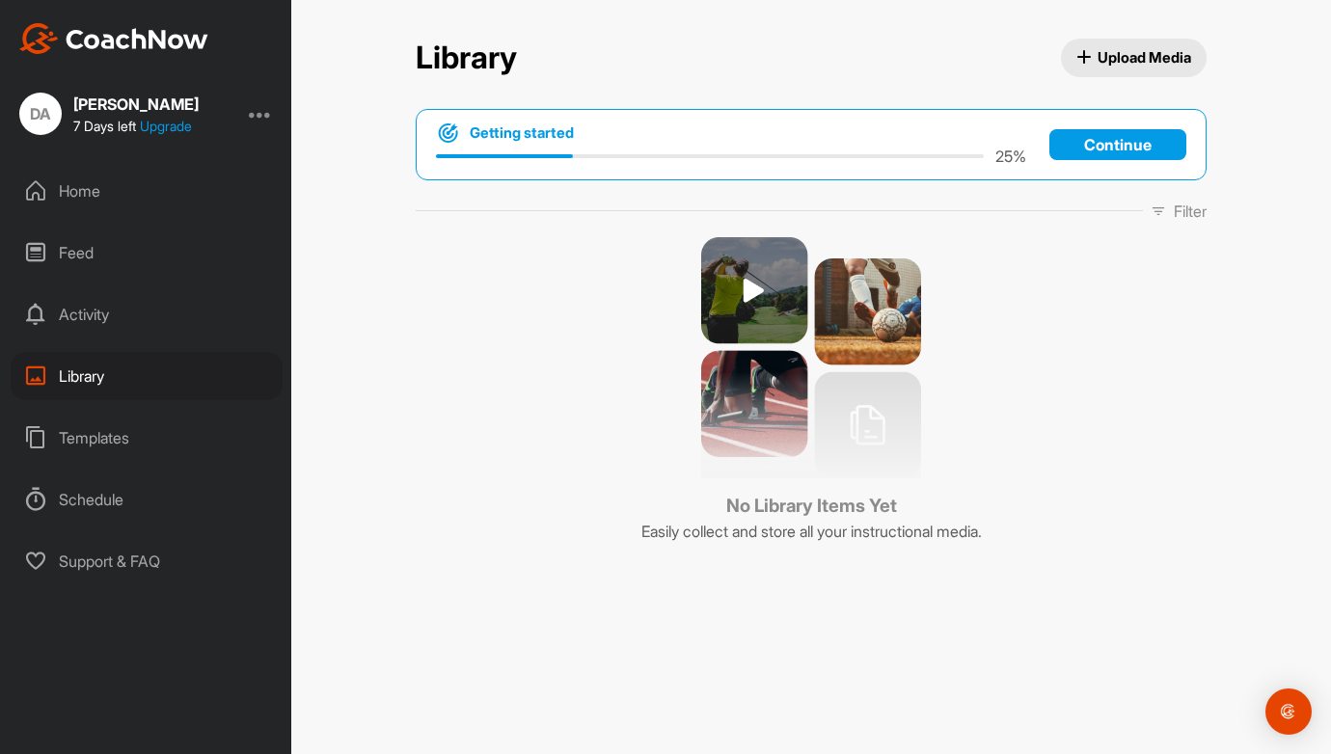
click at [1122, 59] on span "Upload Media" at bounding box center [1134, 57] width 116 height 20
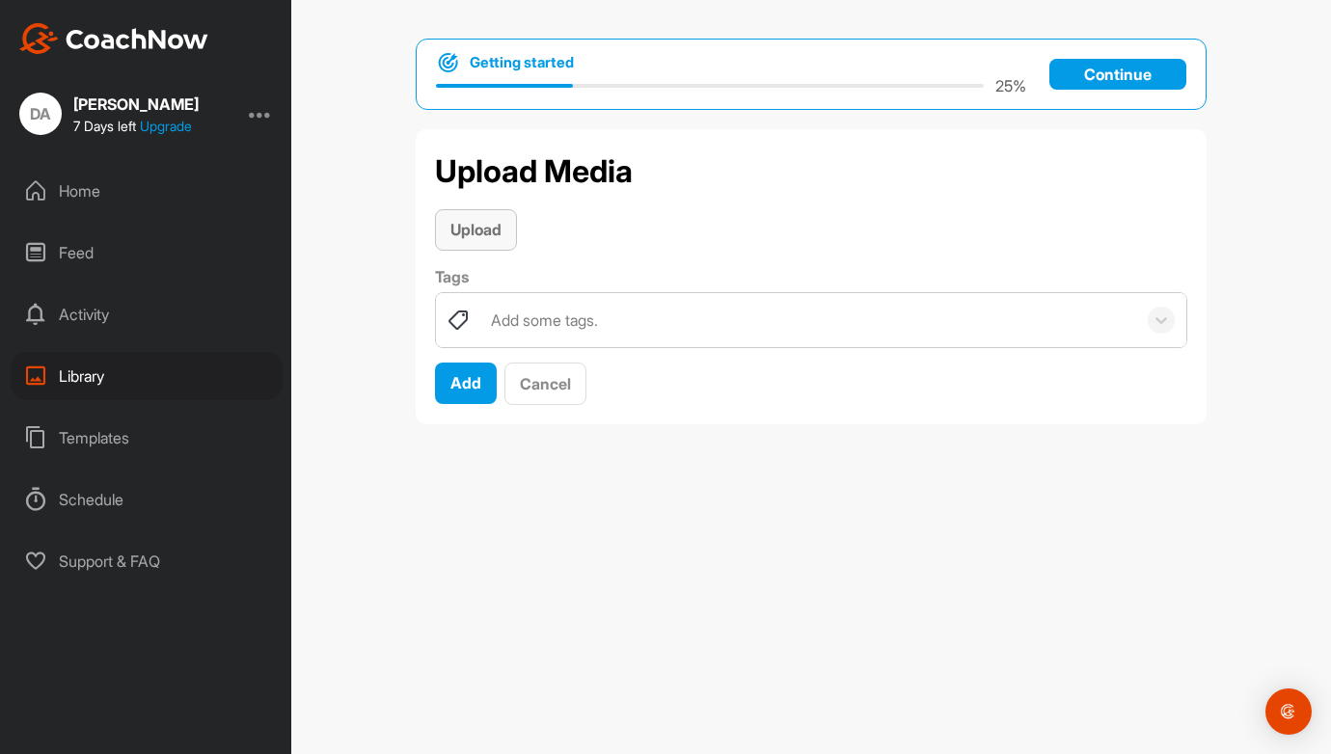
click at [467, 232] on span "Upload" at bounding box center [475, 229] width 51 height 19
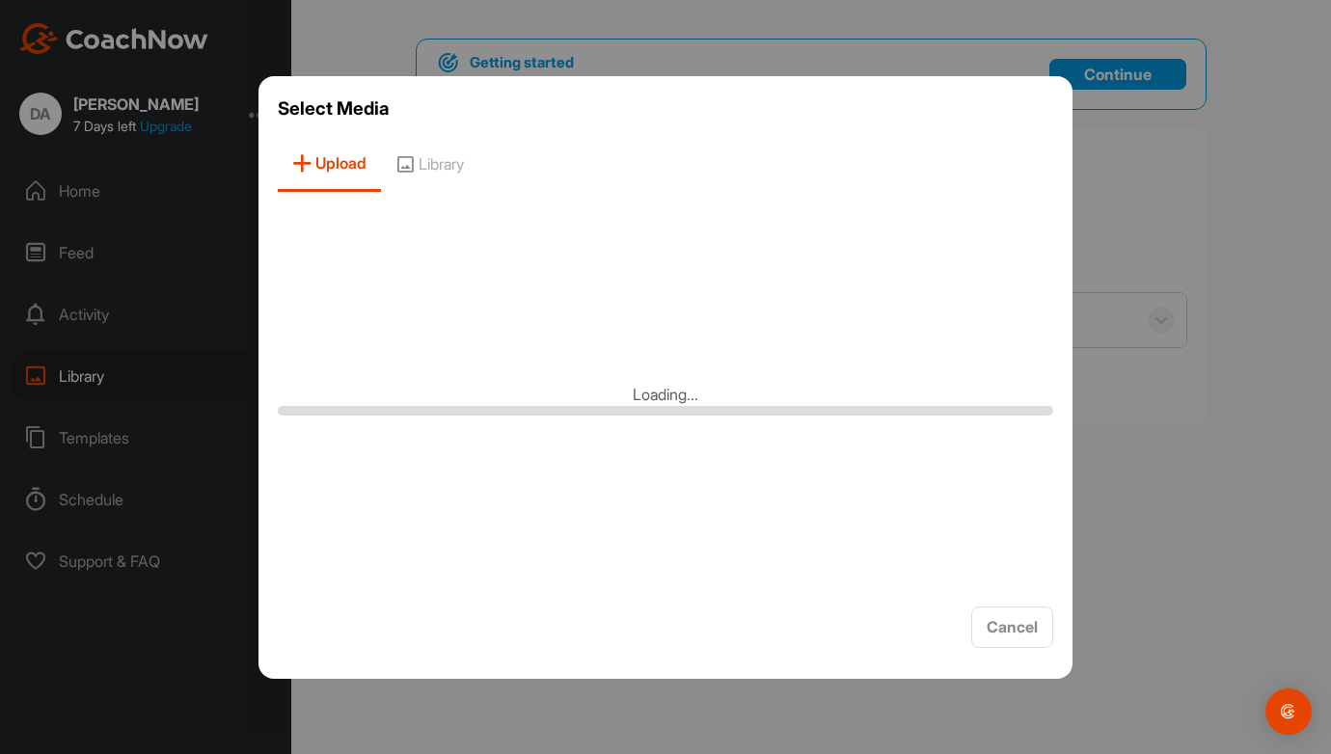
click at [743, 563] on div "Loading..." at bounding box center [666, 399] width 776 height 386
click at [857, 254] on div "Loading..." at bounding box center [666, 399] width 776 height 386
click at [453, 167] on span "Library" at bounding box center [429, 164] width 97 height 55
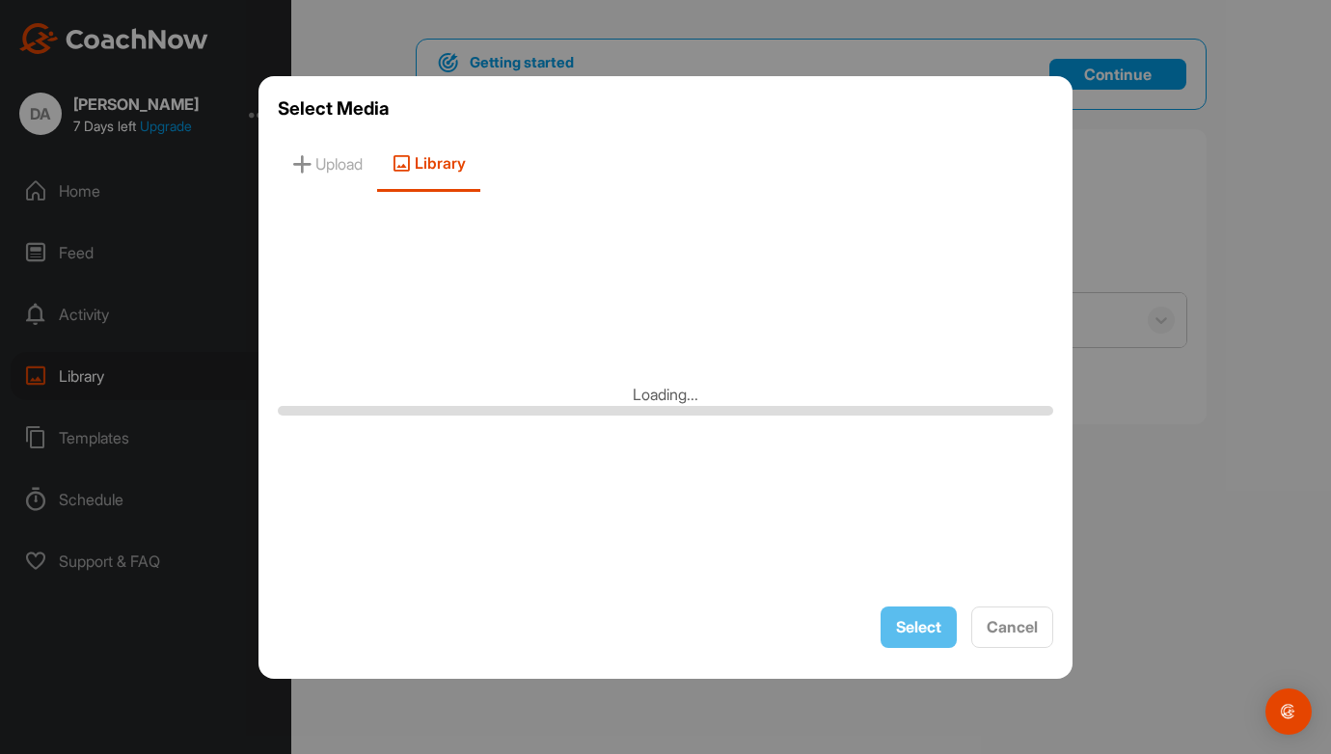
click at [438, 162] on span "Library" at bounding box center [428, 164] width 103 height 55
click at [880, 277] on div "Loading..." at bounding box center [666, 399] width 776 height 386
click at [1017, 623] on span "Cancel" at bounding box center [1012, 626] width 51 height 19
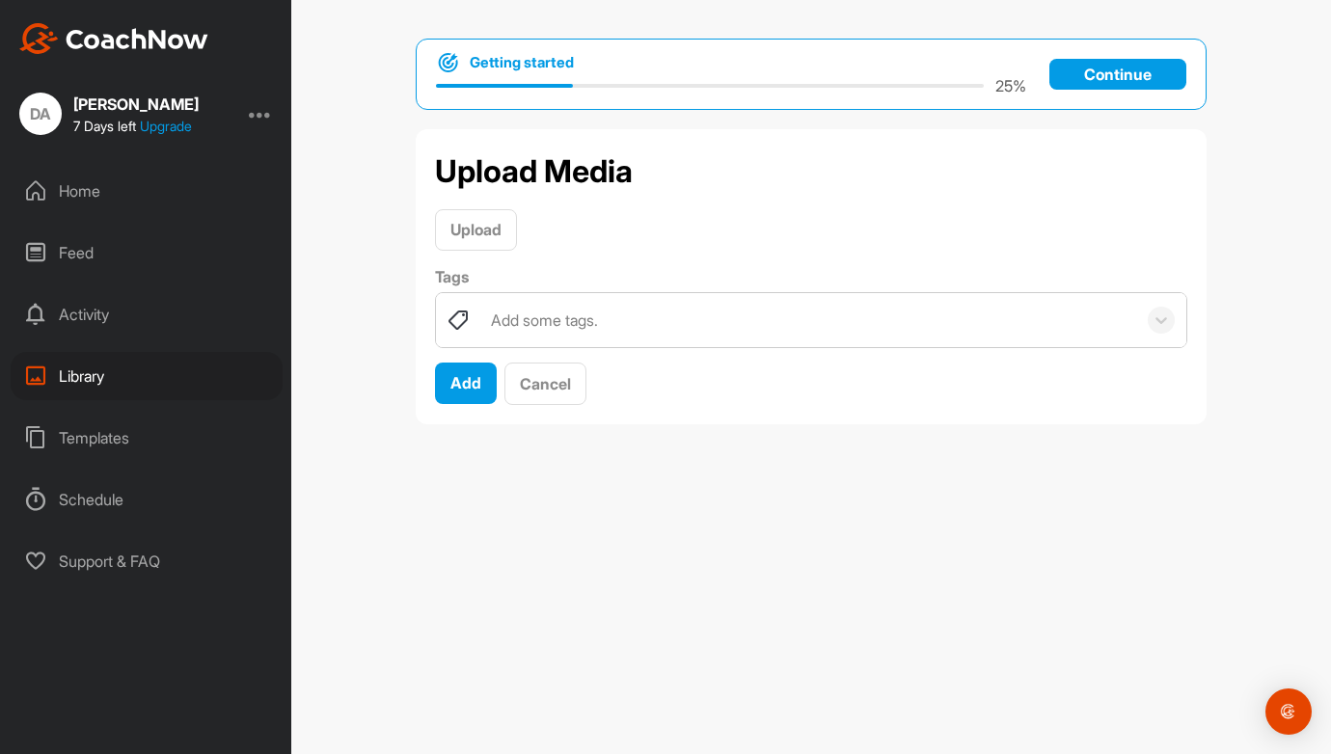
click at [727, 177] on div "Upload Media" at bounding box center [811, 172] width 752 height 46
click at [1105, 69] on p "Continue" at bounding box center [1117, 74] width 137 height 31
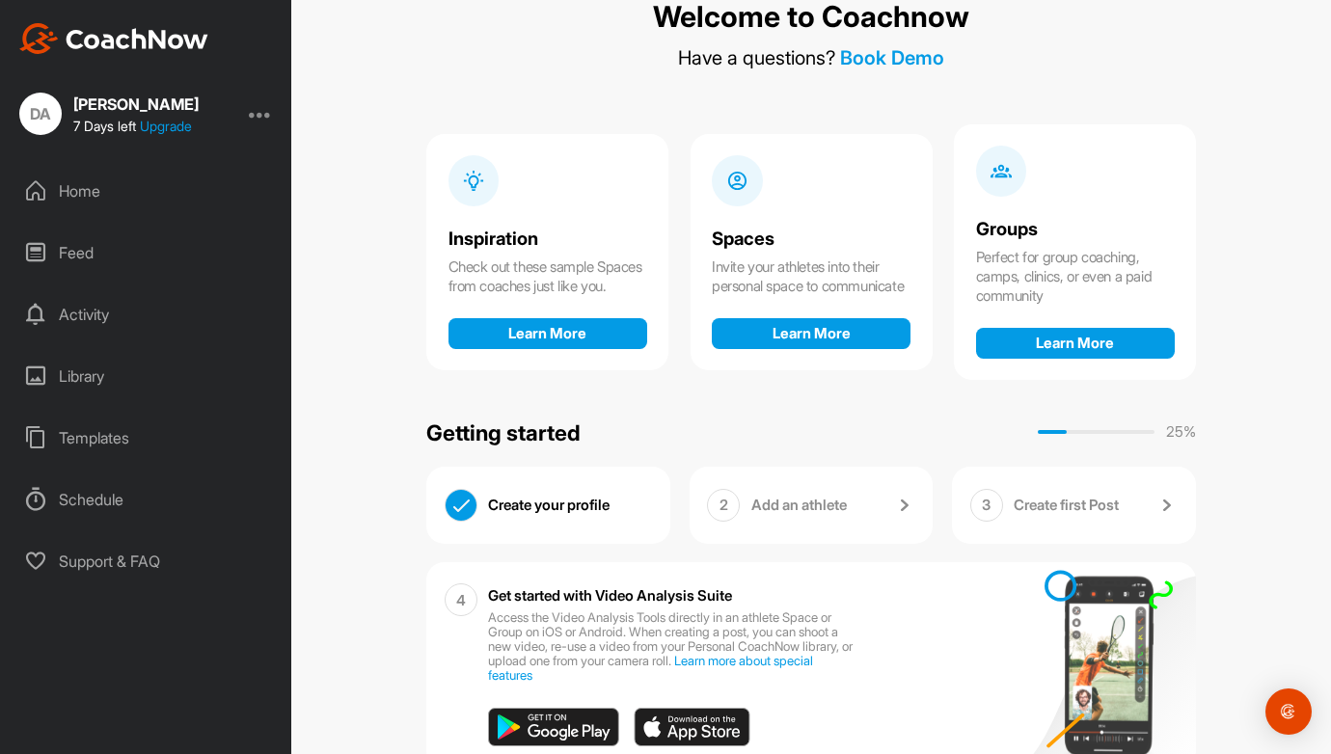
scroll to position [139, 0]
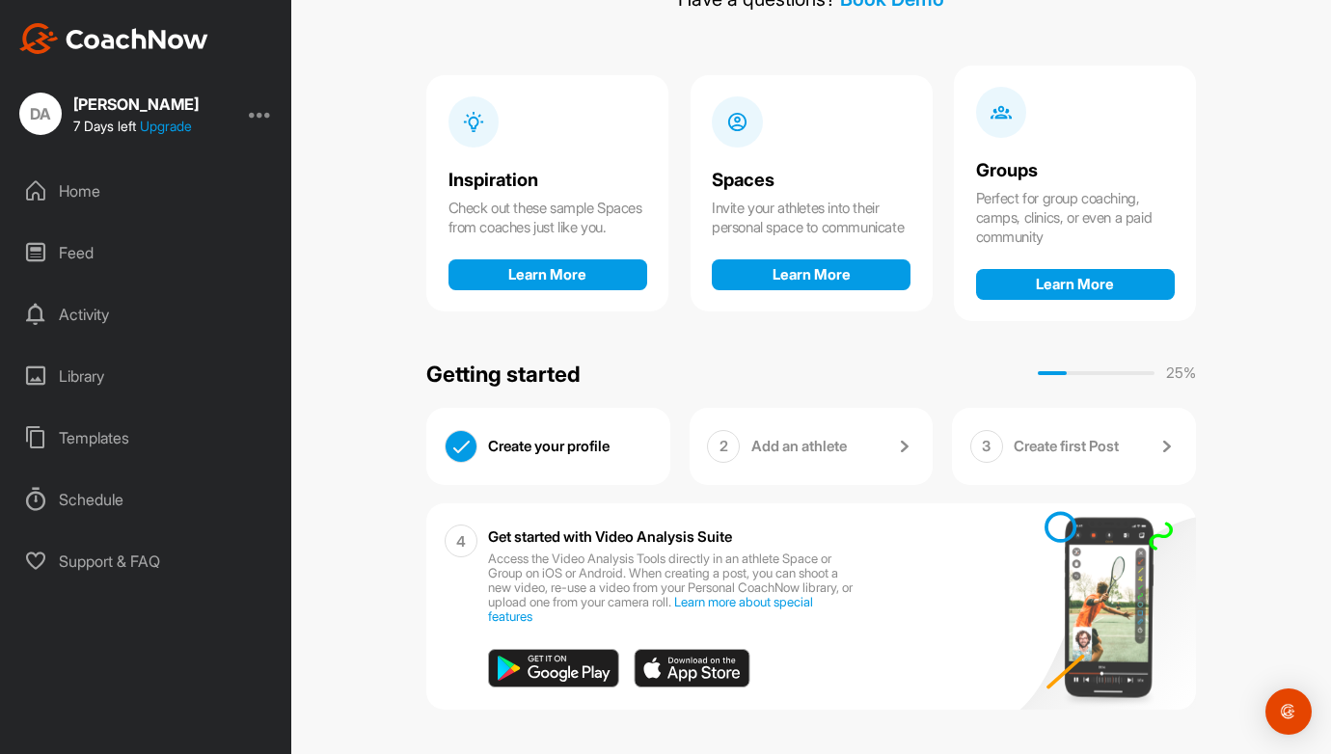
click at [90, 383] on div "Library" at bounding box center [147, 376] width 272 height 48
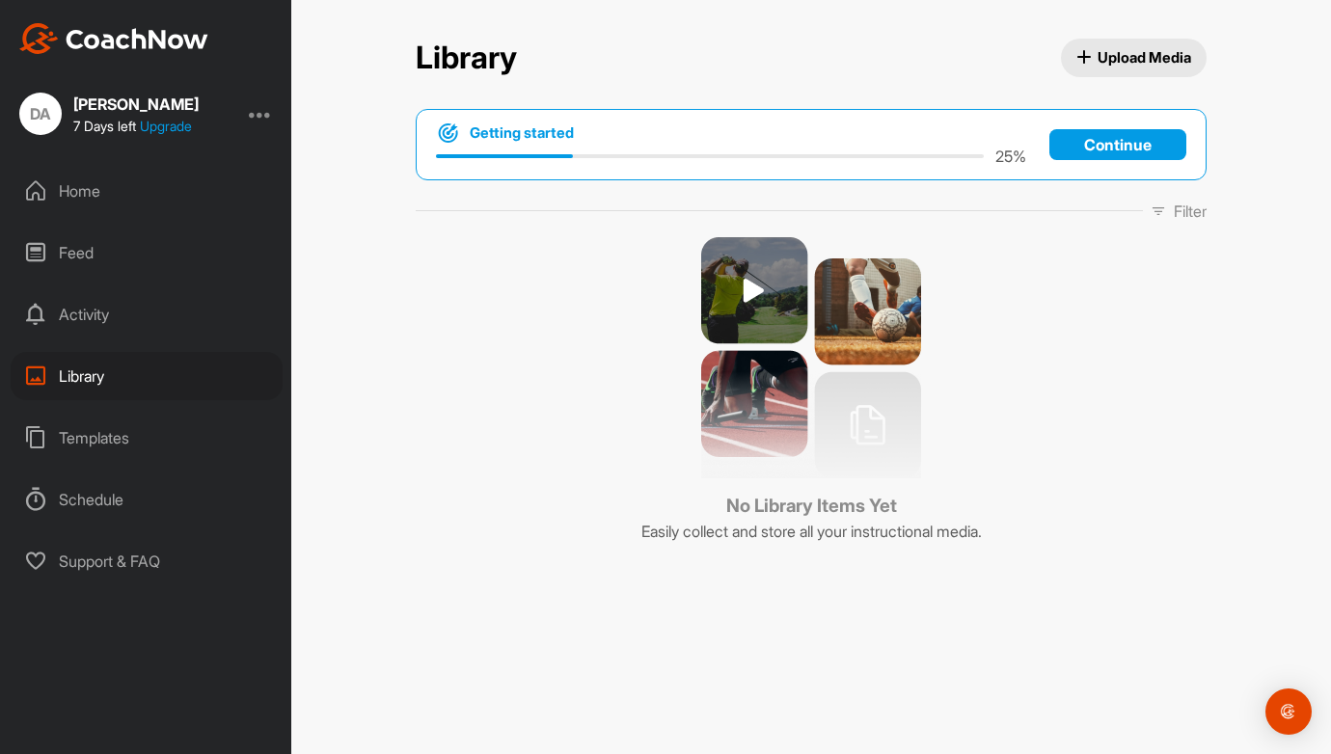
click at [1145, 59] on span "Upload Media" at bounding box center [1134, 57] width 116 height 20
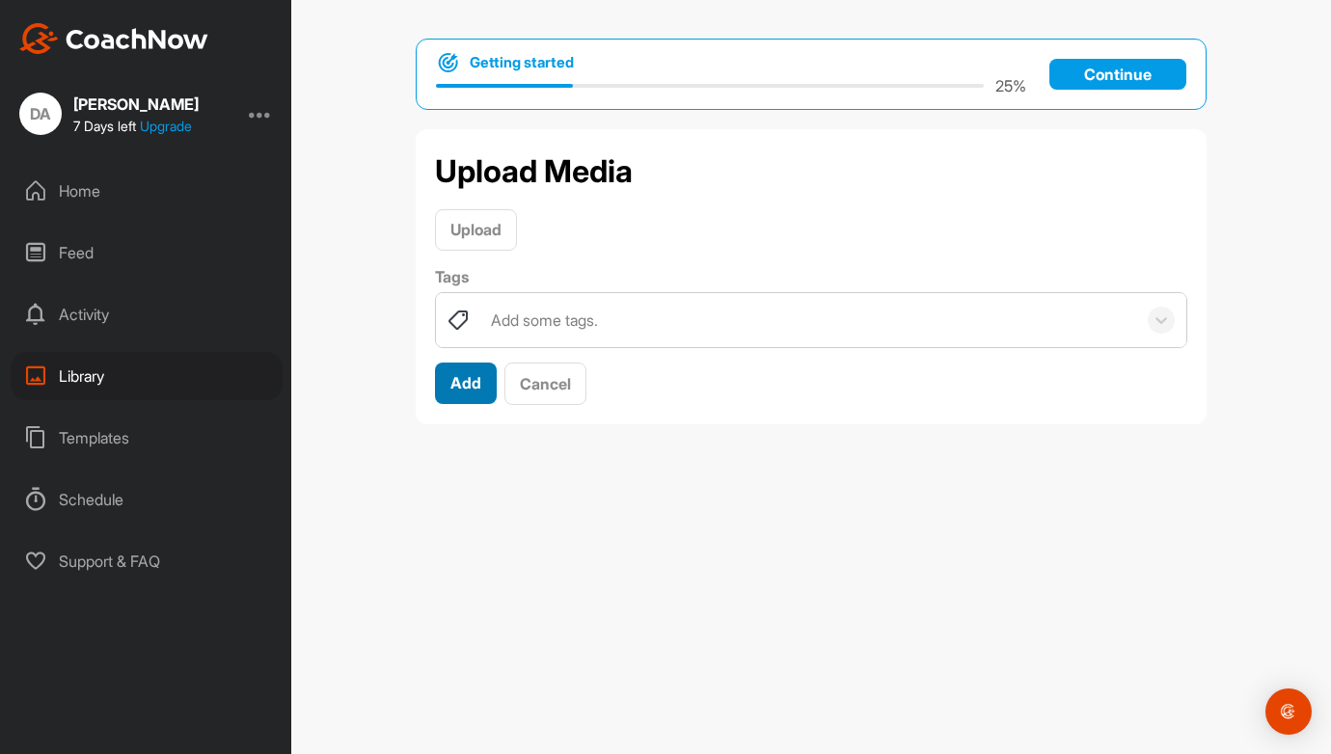
click at [464, 395] on button "Add" at bounding box center [466, 383] width 62 height 41
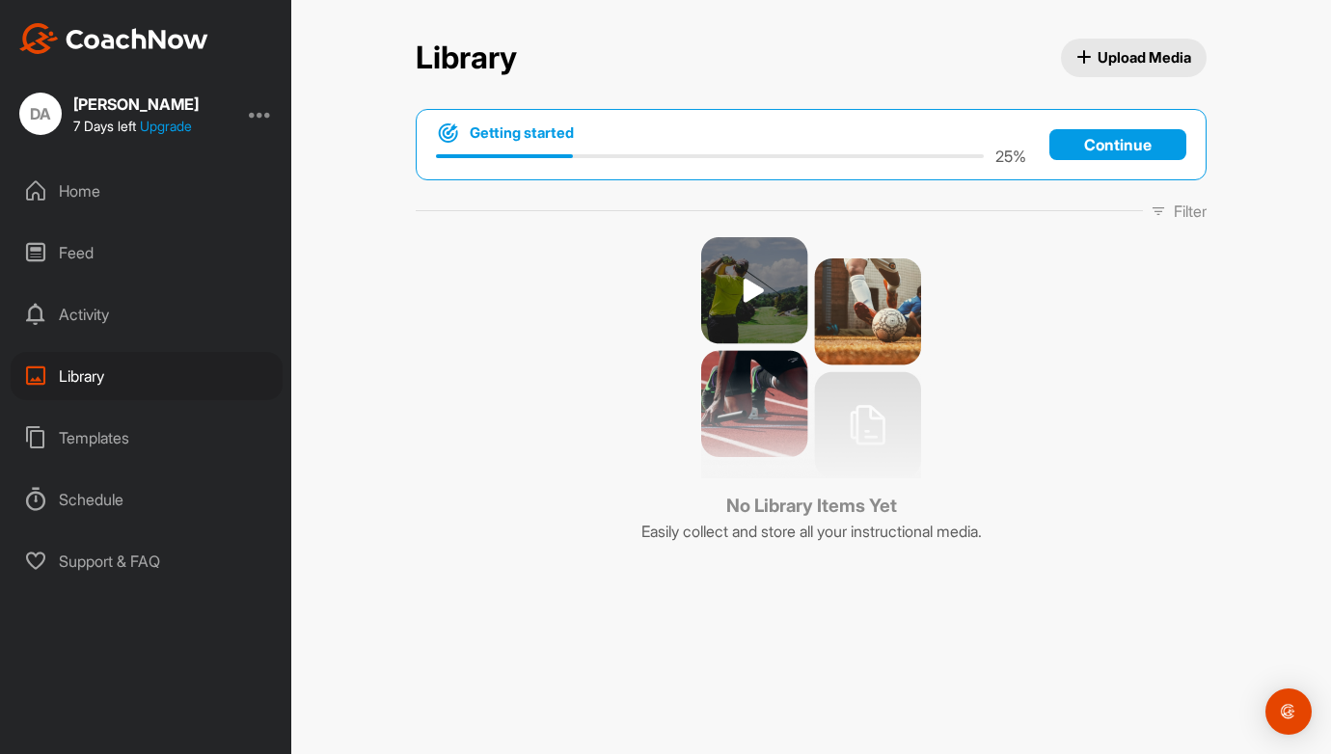
click at [1269, 116] on div "Library Upload Media Library Upload Media Getting started 25 % Continue Filter …" at bounding box center [811, 377] width 1040 height 754
click at [1109, 137] on p "Continue" at bounding box center [1117, 144] width 137 height 31
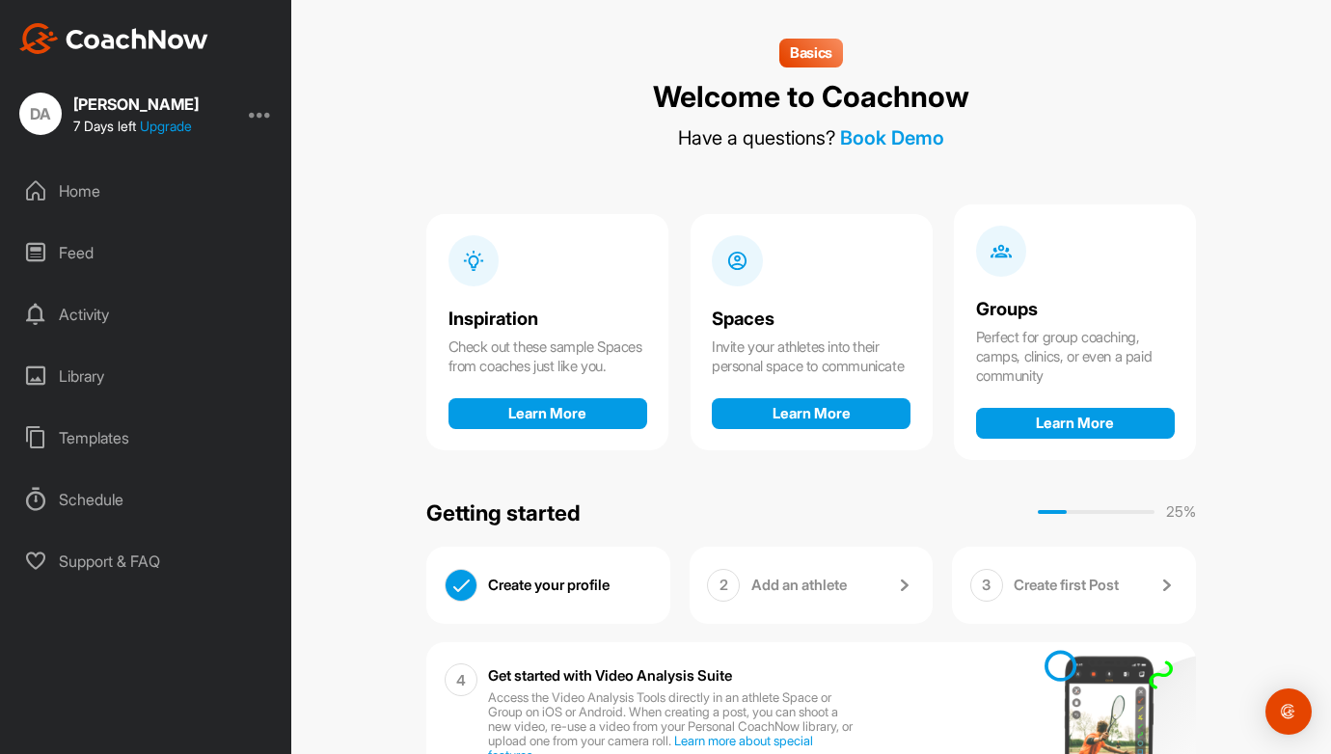
click at [91, 373] on div "Library" at bounding box center [147, 376] width 272 height 48
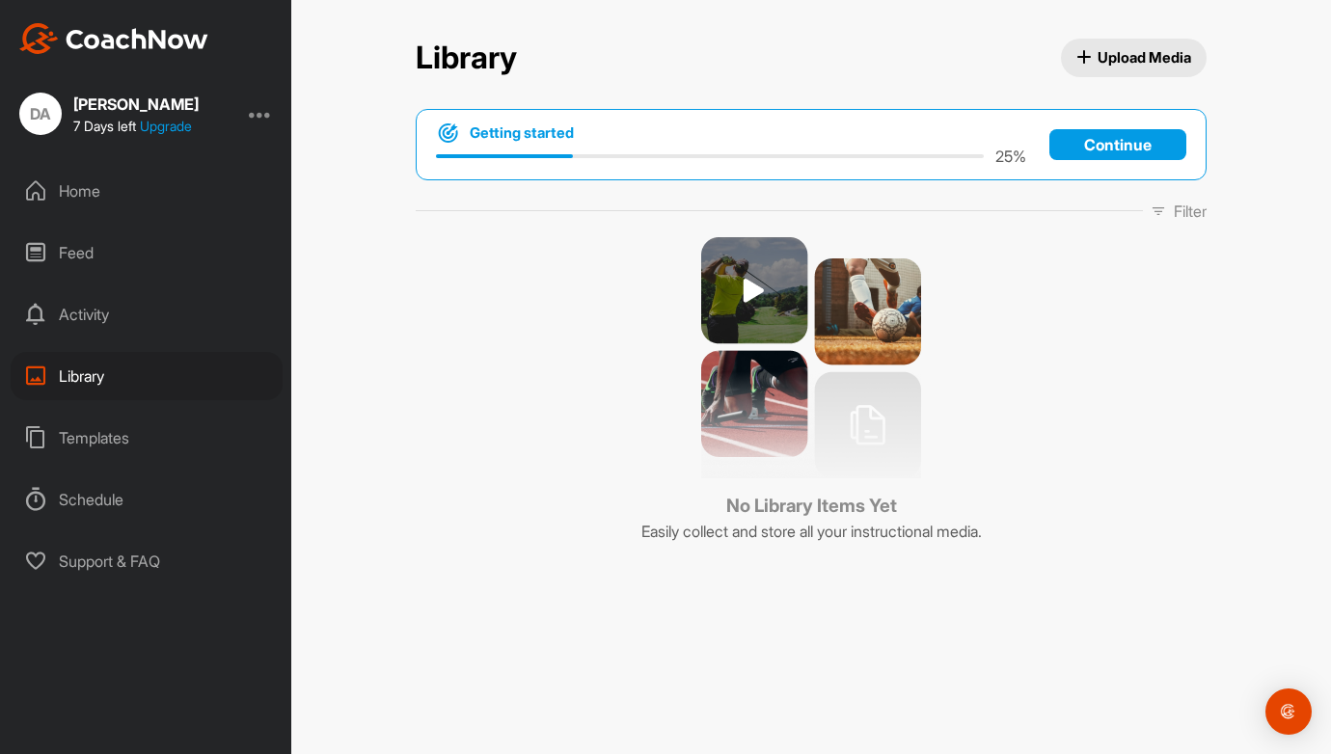
click at [1118, 60] on span "Upload Media" at bounding box center [1134, 57] width 116 height 20
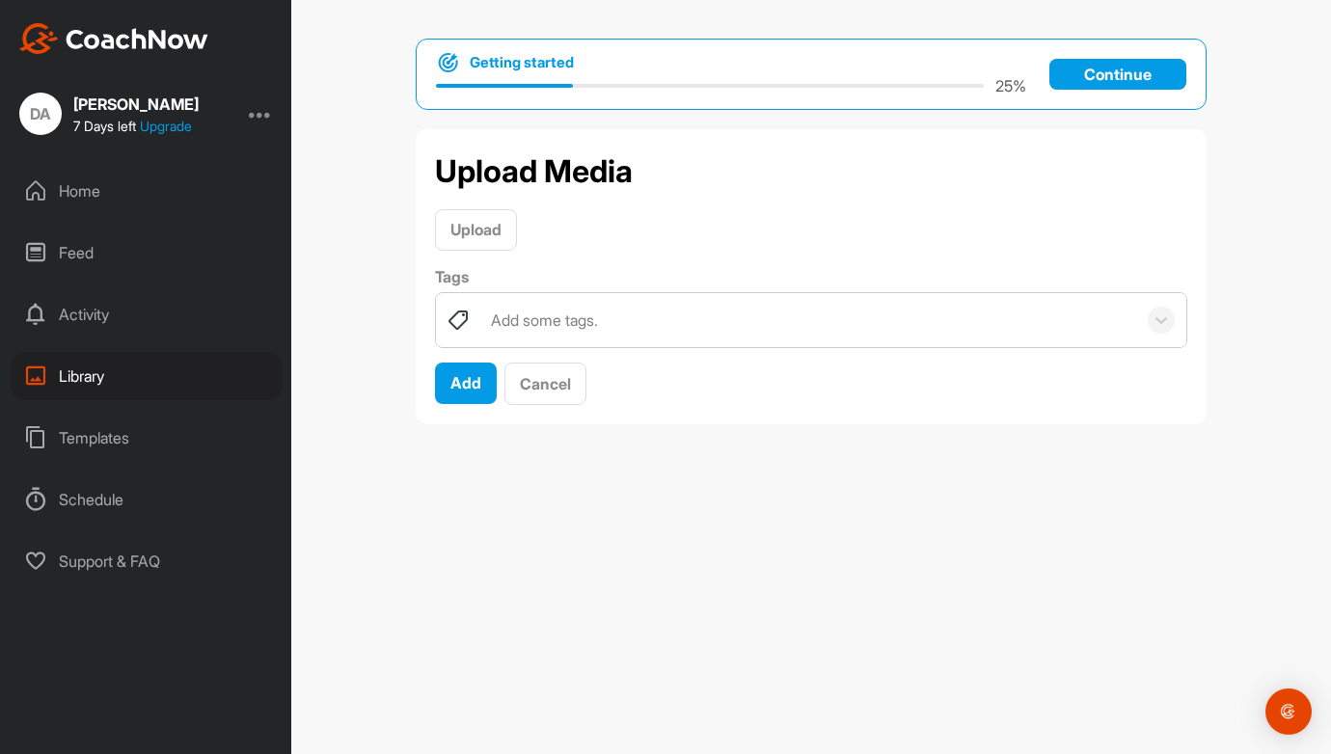
click at [539, 508] on div "Getting started 25 % Continue Upload Media Upload Tags Add some tags. Add Cancel" at bounding box center [811, 377] width 1040 height 754
click at [541, 386] on span "Cancel" at bounding box center [545, 383] width 51 height 19
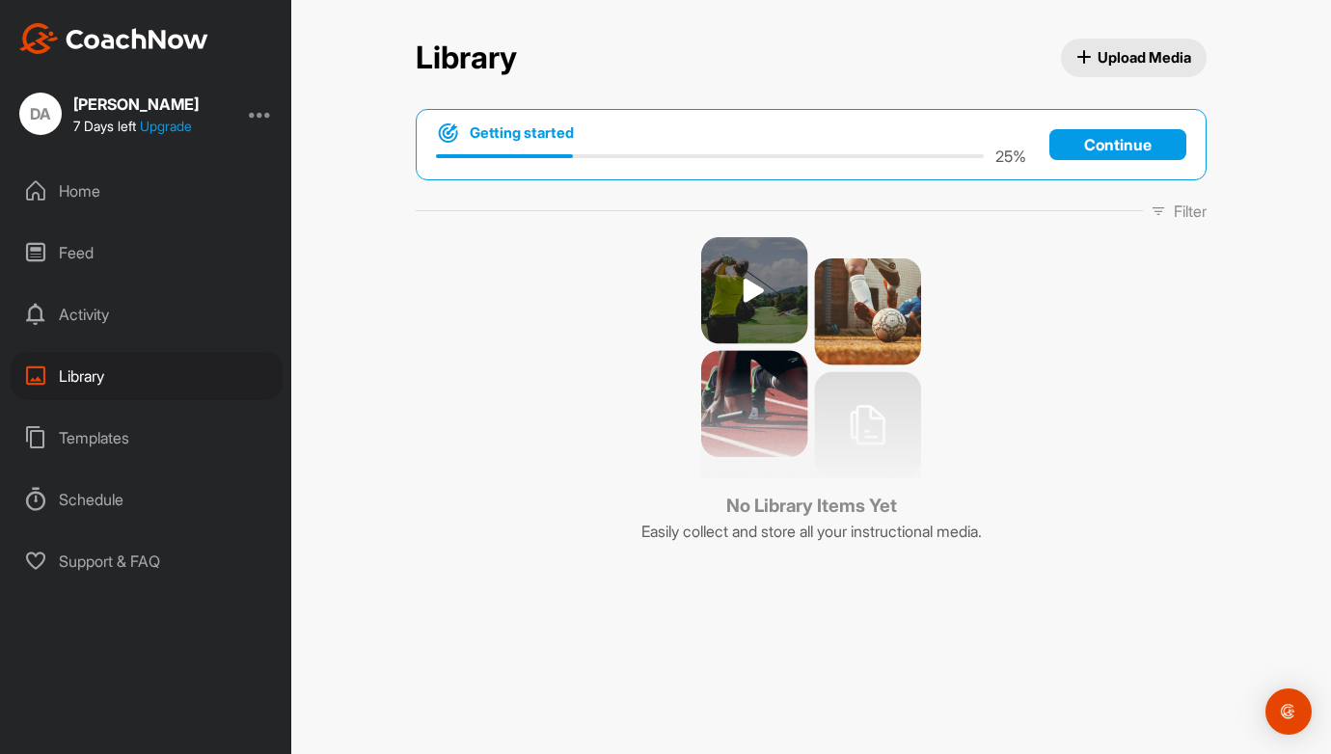
click at [1130, 146] on p "Continue" at bounding box center [1117, 144] width 137 height 31
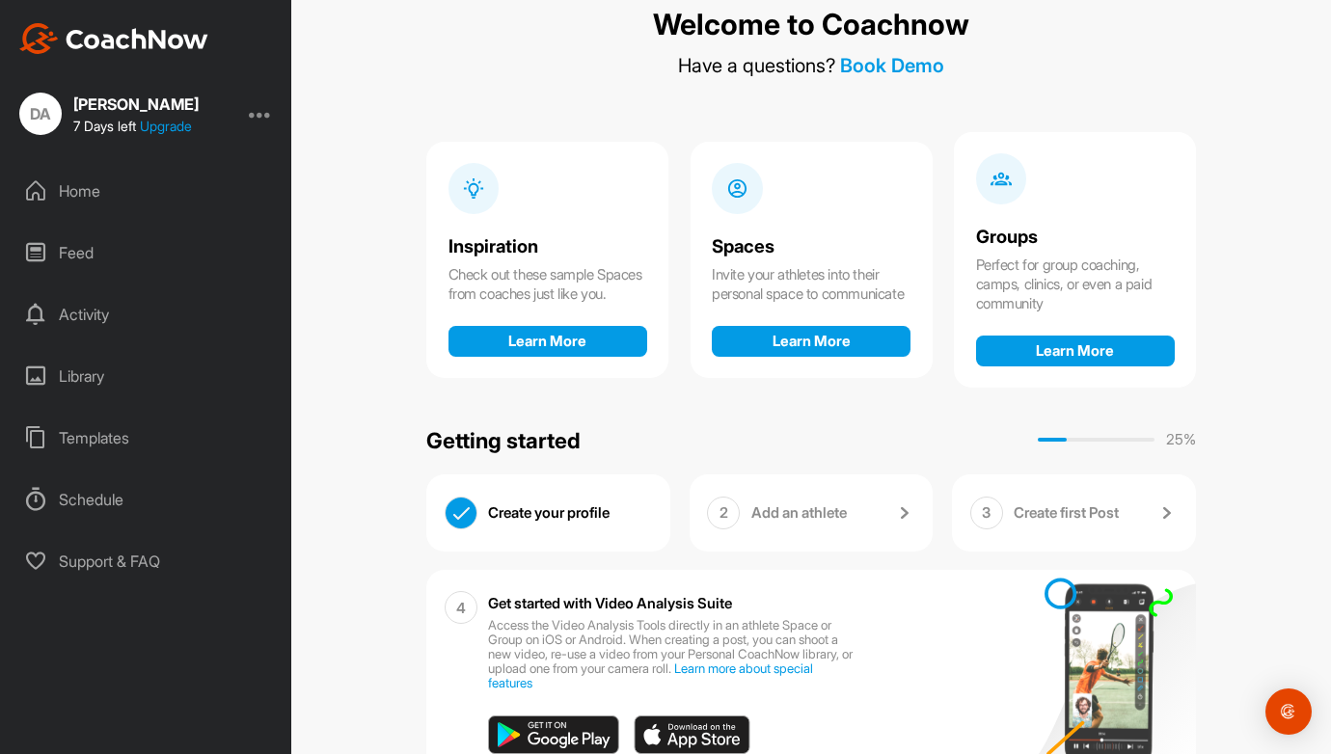
scroll to position [139, 0]
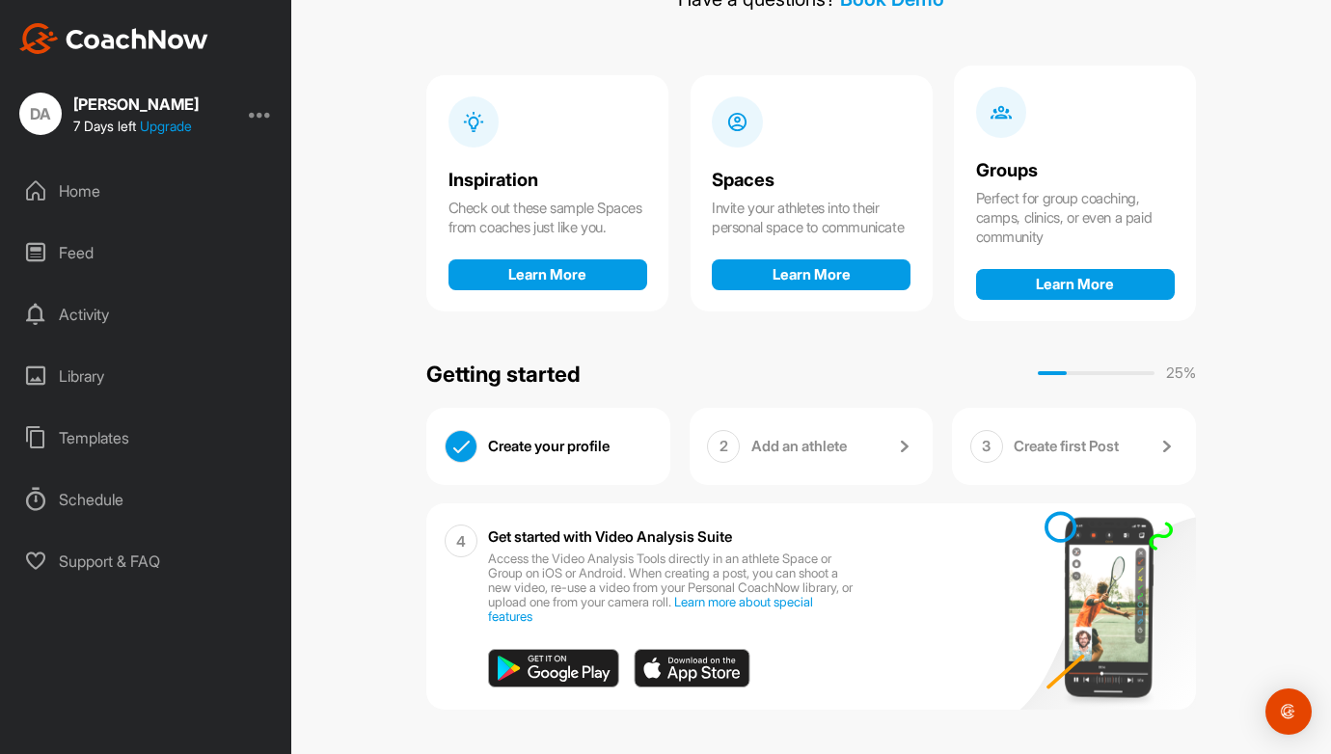
click at [79, 383] on div "Library" at bounding box center [147, 376] width 272 height 48
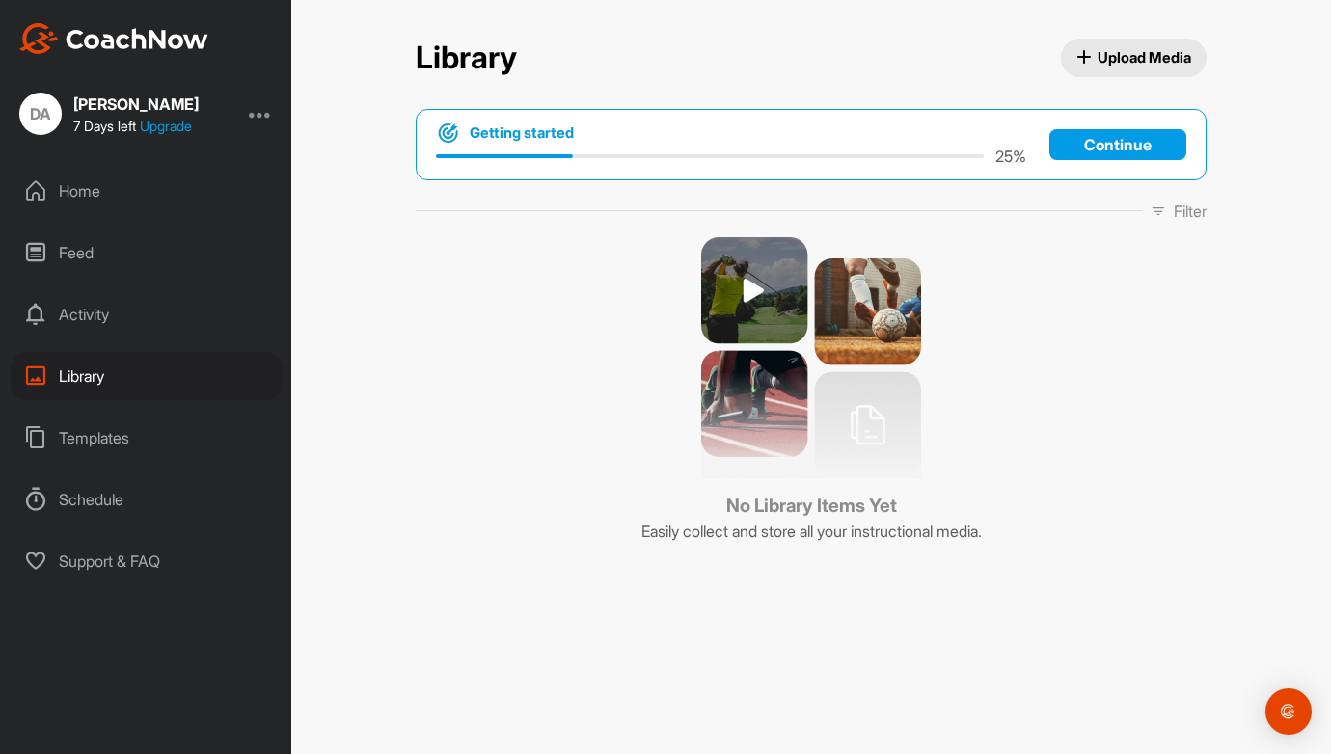
click at [1127, 146] on p "Continue" at bounding box center [1117, 144] width 137 height 31
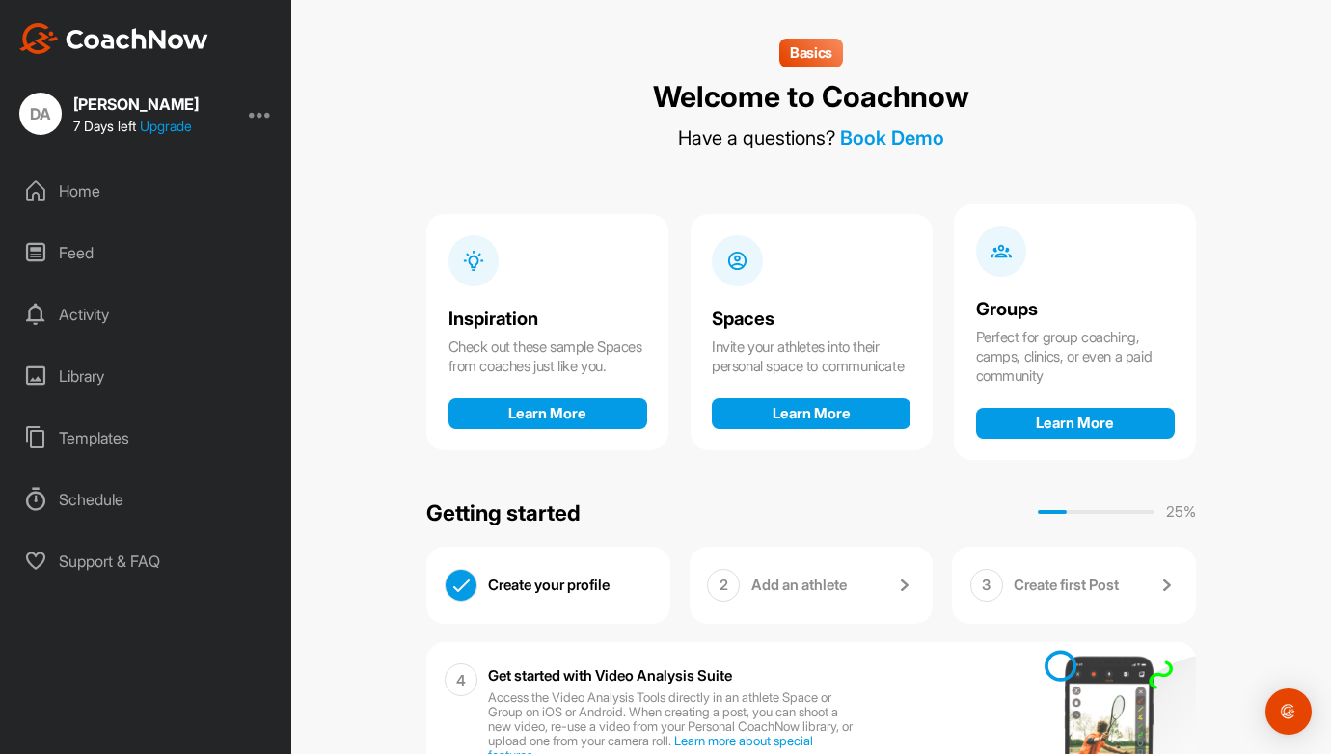
click at [264, 114] on div at bounding box center [260, 113] width 23 height 23
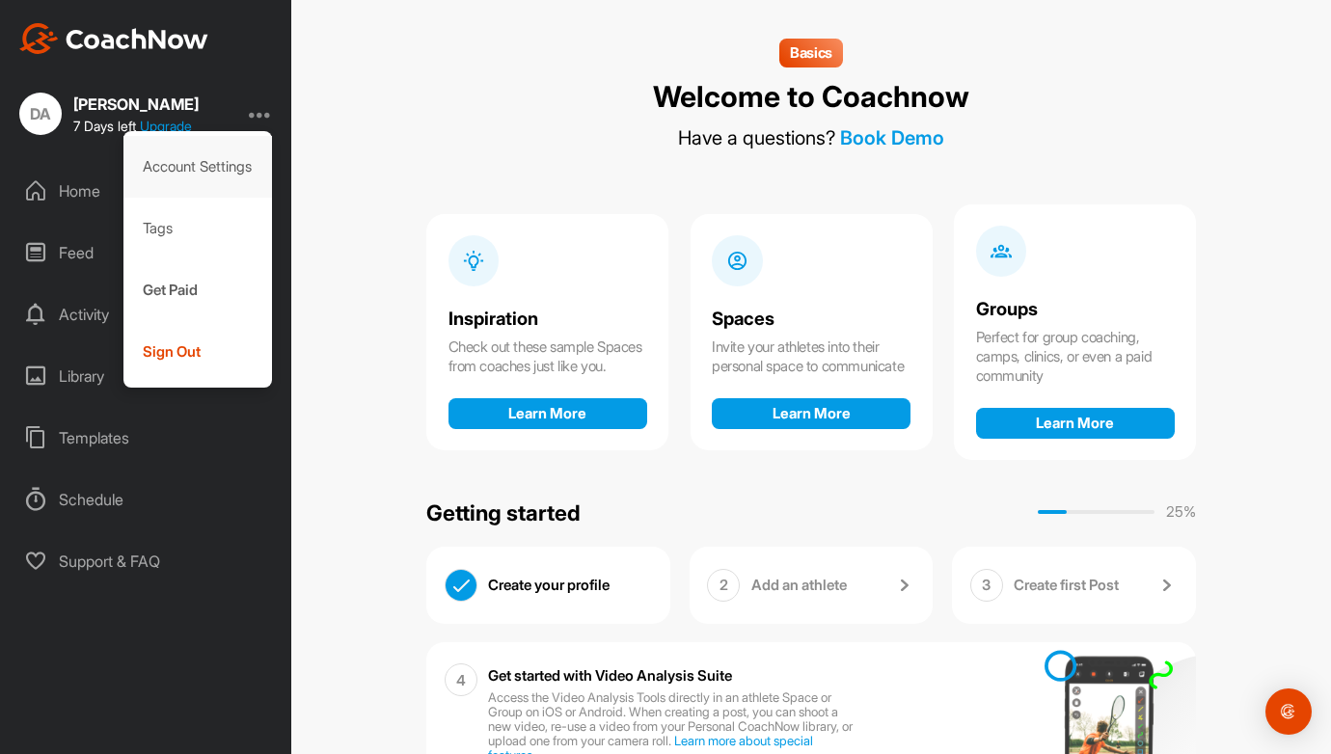
click at [190, 164] on div "Account Settings" at bounding box center [198, 167] width 150 height 62
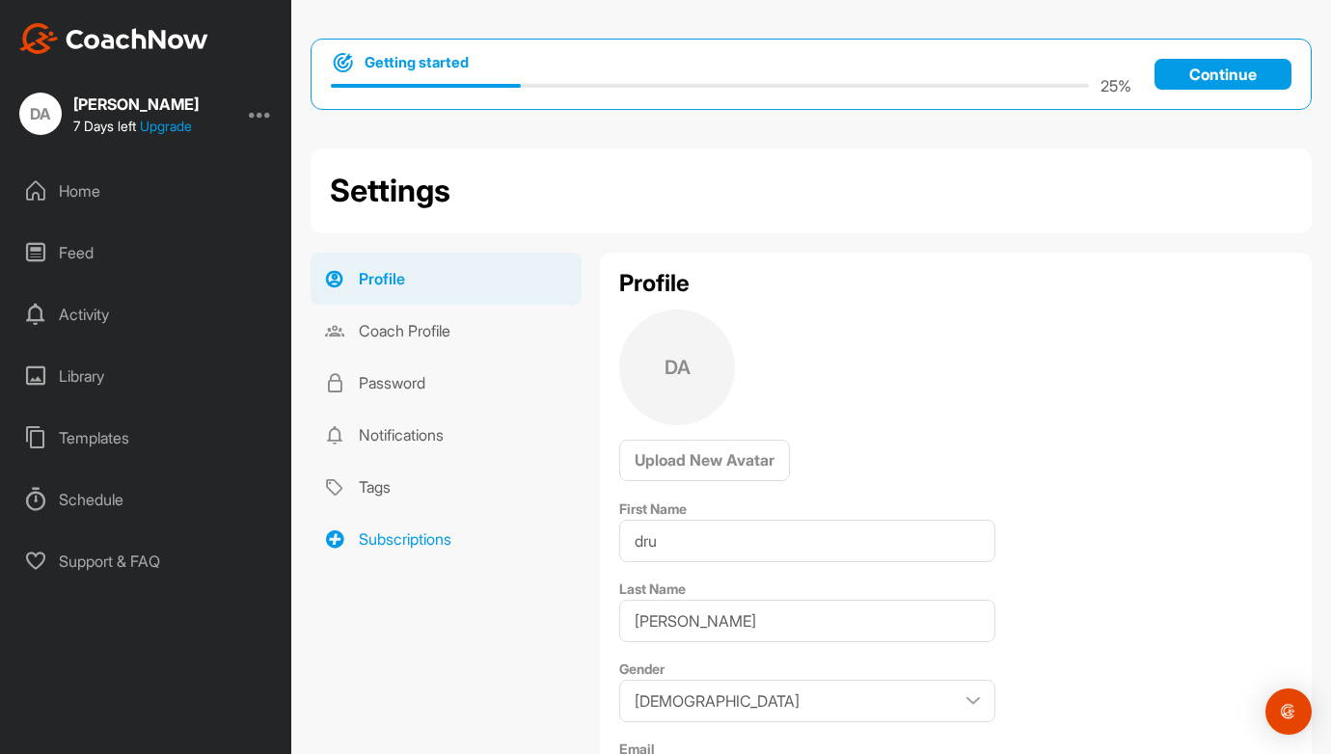
click at [399, 534] on link "Subscriptions" at bounding box center [446, 539] width 271 height 52
